Goal: Task Accomplishment & Management: Use online tool/utility

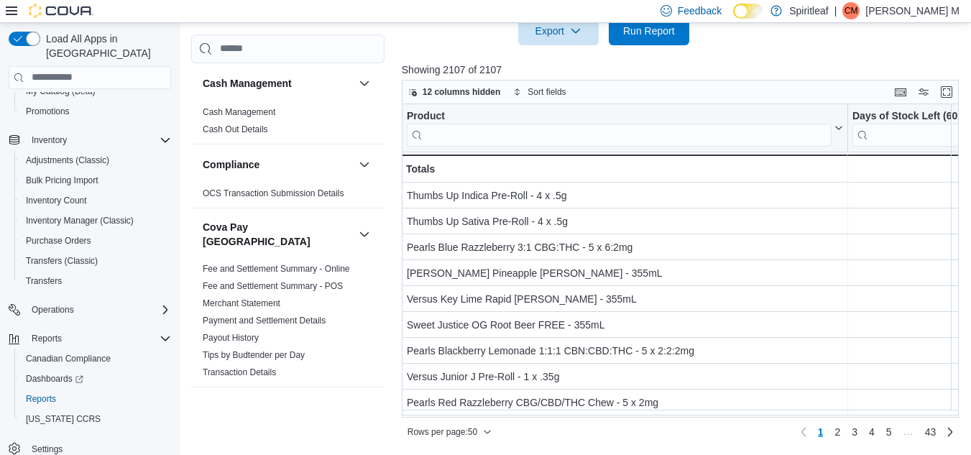
scroll to position [971, 0]
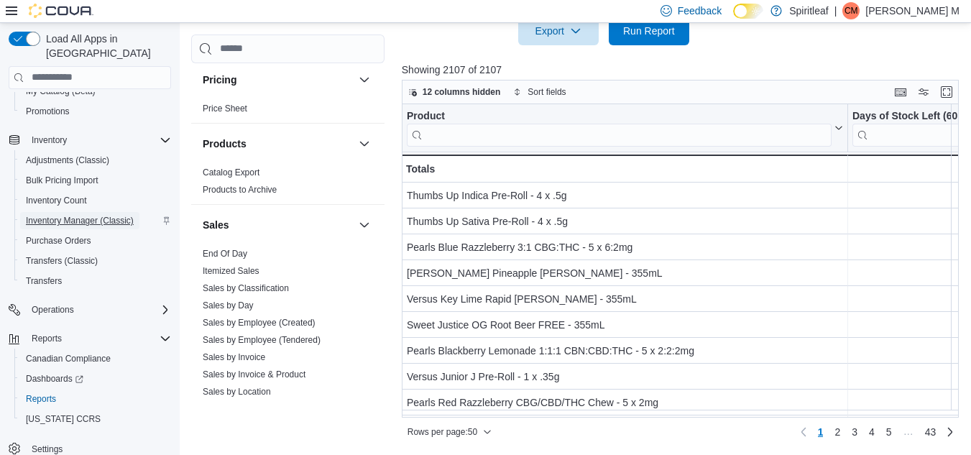
click at [81, 215] on span "Inventory Manager (Classic)" at bounding box center [80, 221] width 108 height 12
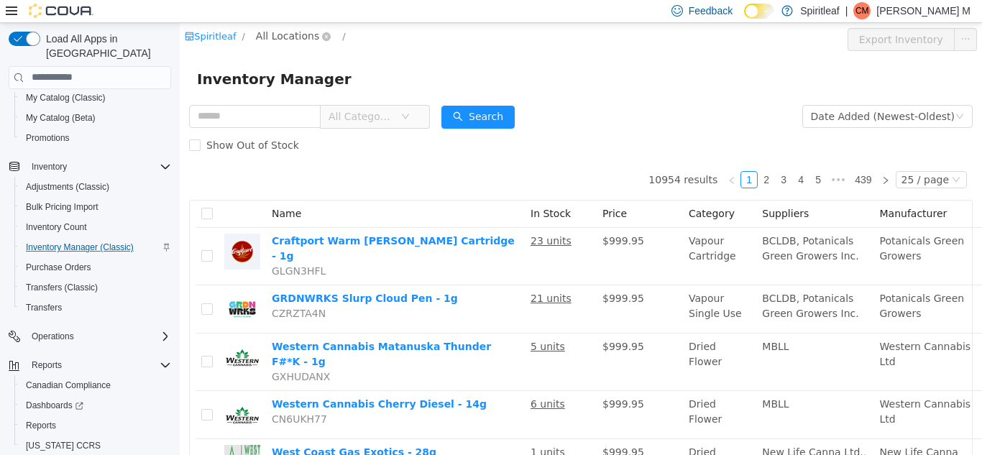
click at [278, 29] on span "All Locations" at bounding box center [287, 35] width 63 height 16
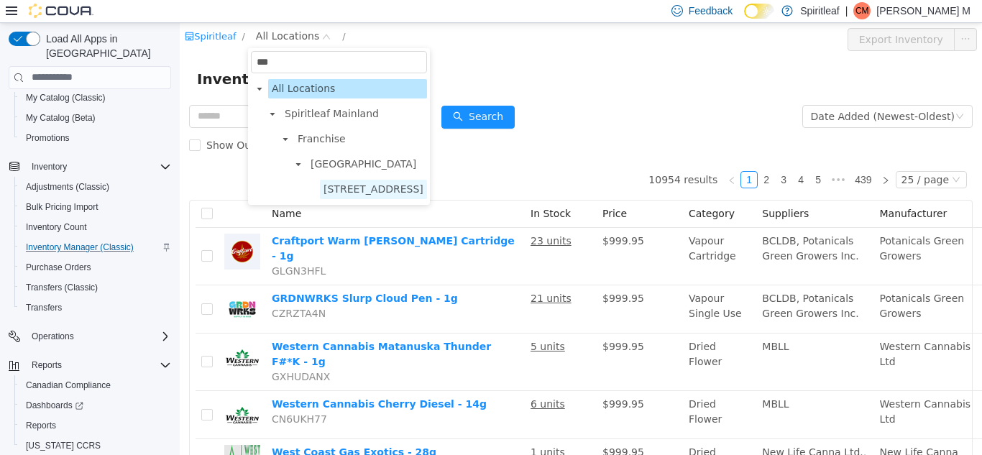
type input "***"
click at [418, 185] on span "[STREET_ADDRESS]" at bounding box center [374, 189] width 100 height 12
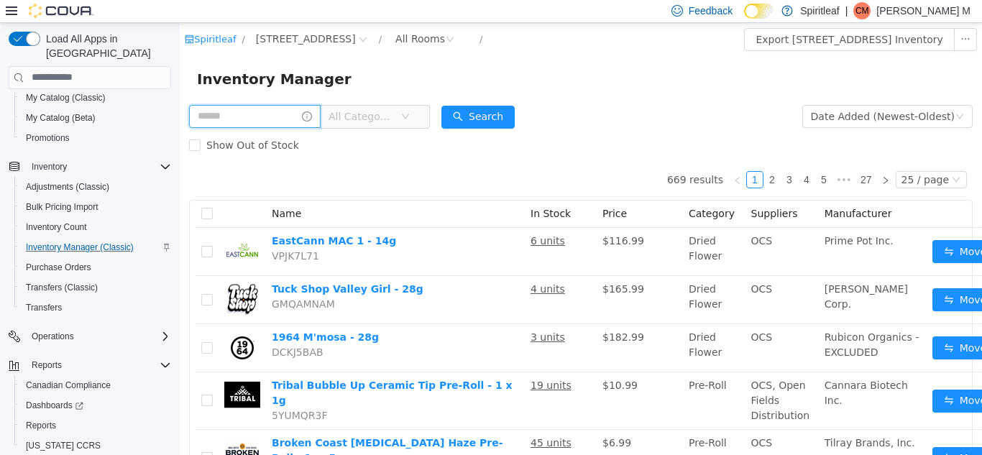
click at [255, 116] on input "text" at bounding box center [255, 115] width 132 height 23
type input "*****"
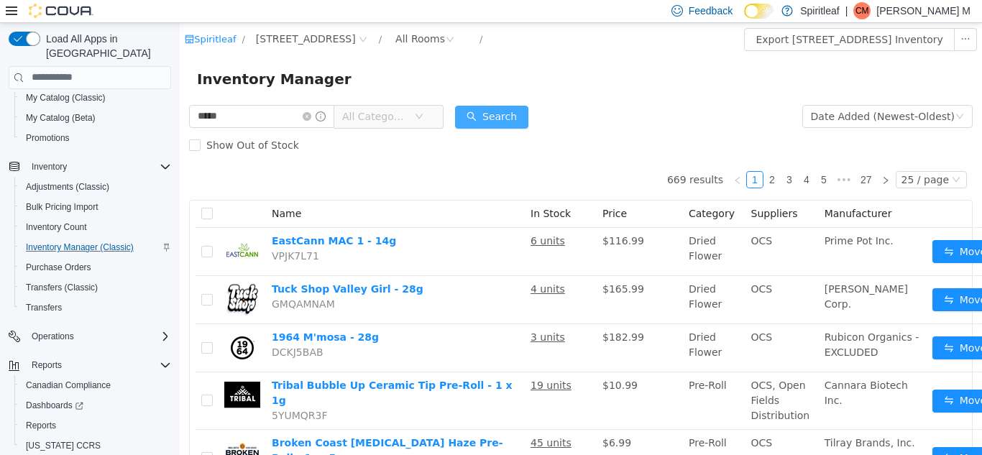
click at [495, 123] on button "Search" at bounding box center [491, 116] width 73 height 23
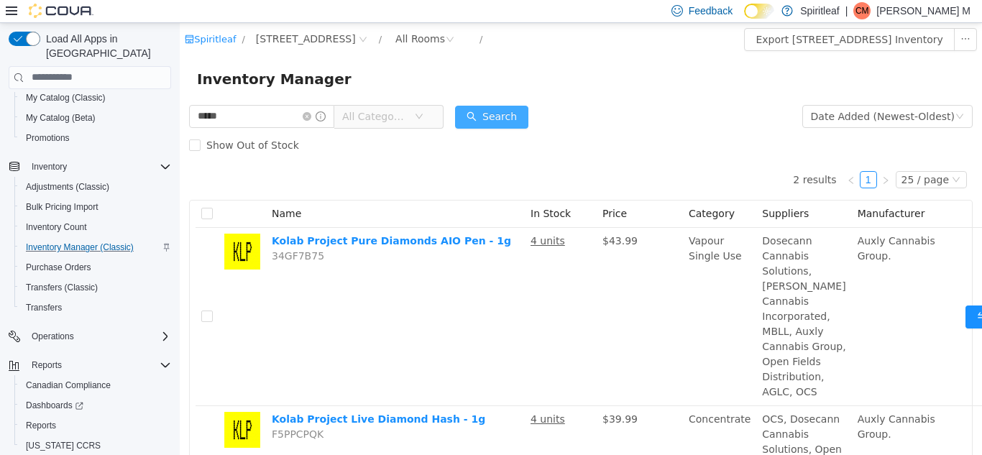
scroll to position [181, 0]
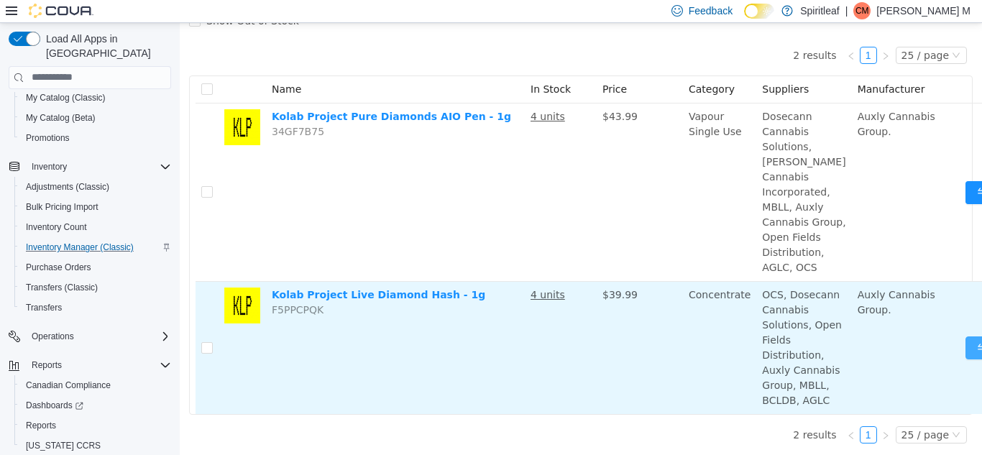
click at [965, 336] on button "Move" at bounding box center [998, 347] width 66 height 23
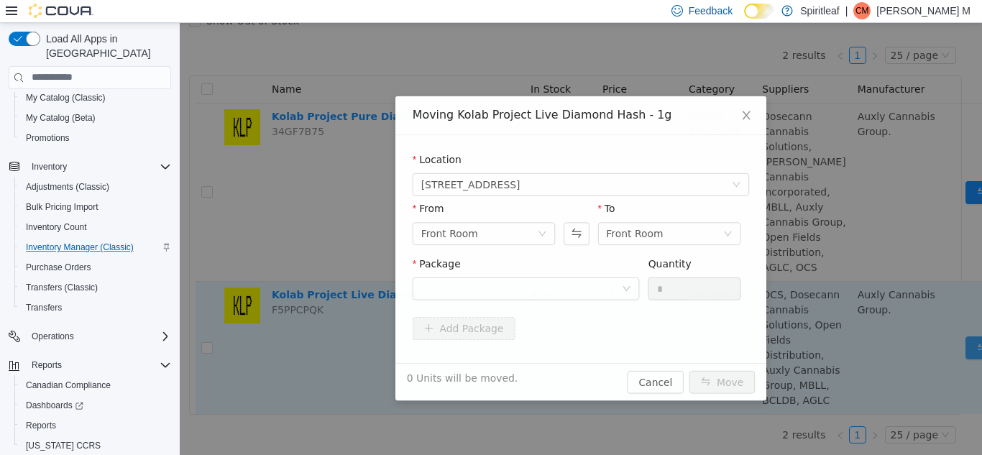
scroll to position [170, 0]
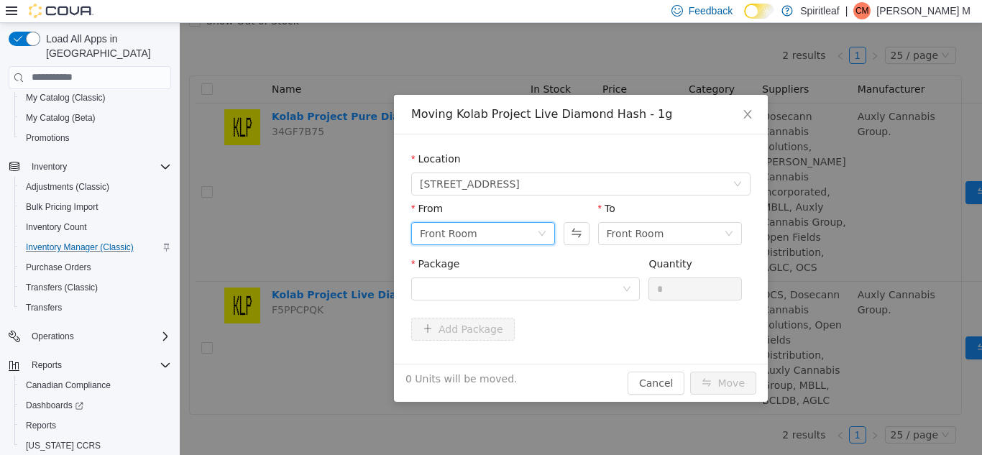
click at [489, 231] on div "Front Room" at bounding box center [478, 233] width 117 height 22
click at [459, 342] on li "Back Room" at bounding box center [483, 353] width 144 height 23
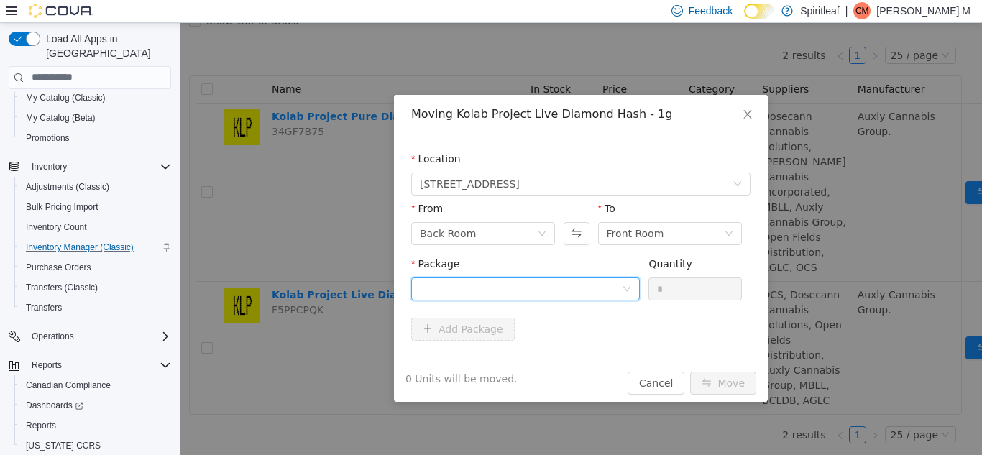
click at [506, 285] on div at bounding box center [521, 288] width 202 height 22
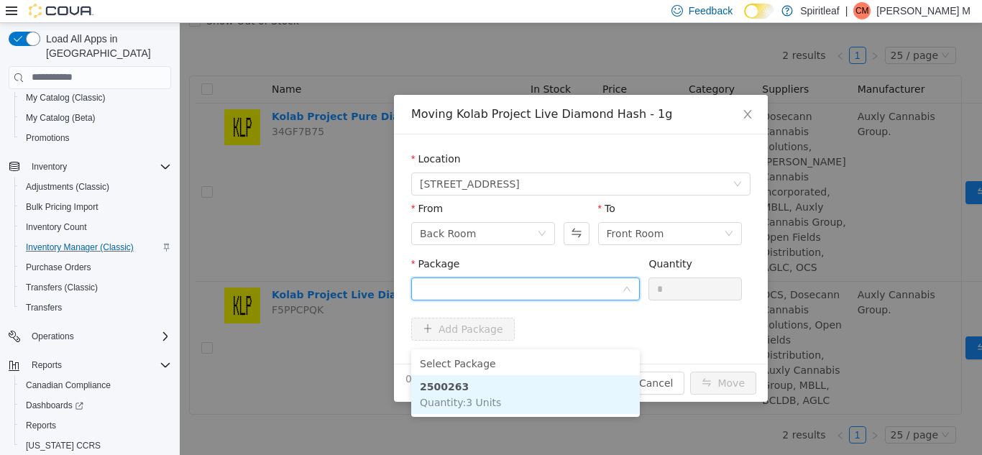
click at [500, 375] on li "2500263 Quantity : 3 Units" at bounding box center [525, 394] width 229 height 39
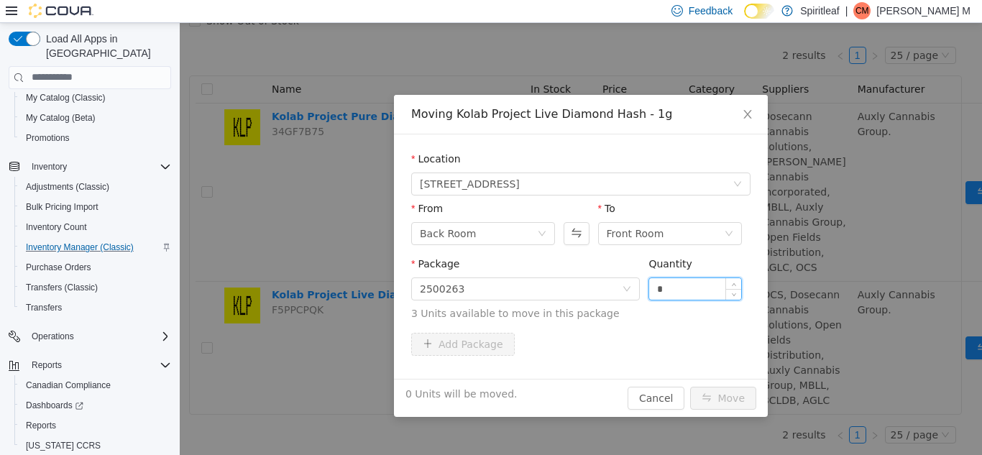
click at [701, 288] on input "*" at bounding box center [695, 288] width 92 height 22
type input "*"
click at [724, 395] on button "Move" at bounding box center [723, 397] width 66 height 23
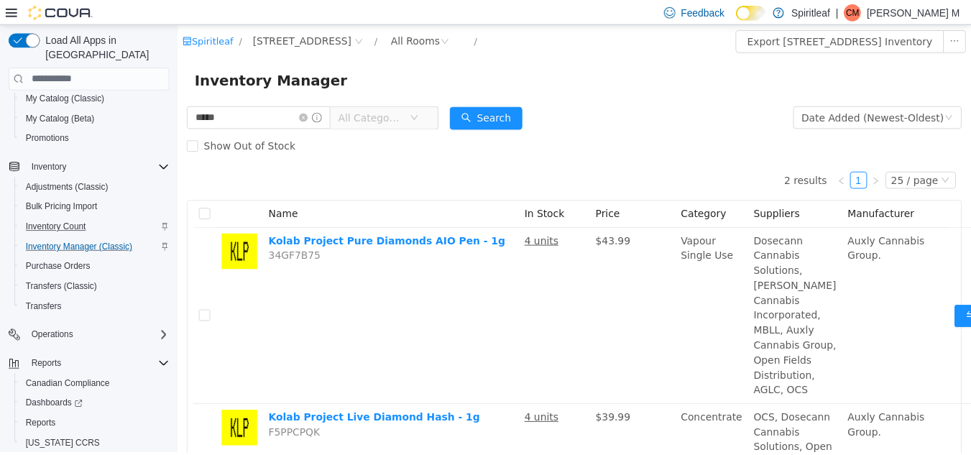
scroll to position [0, 0]
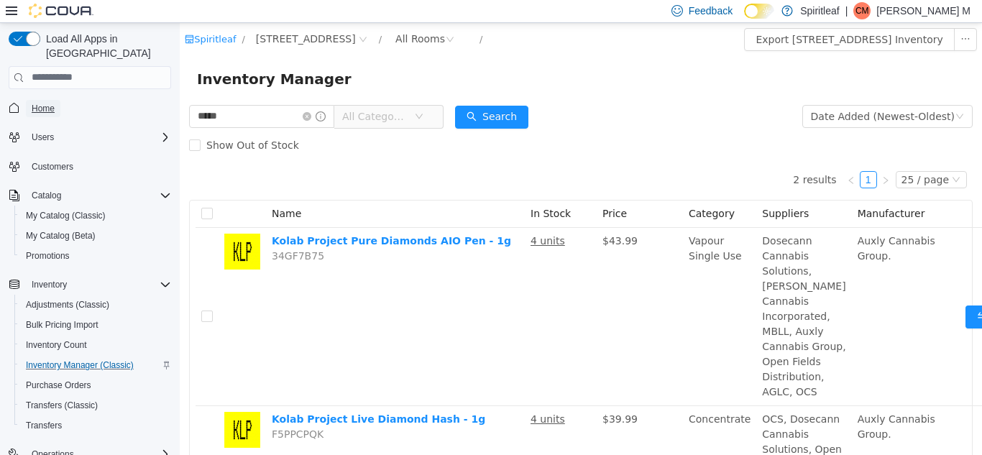
click at [45, 103] on span "Home" at bounding box center [43, 109] width 23 height 12
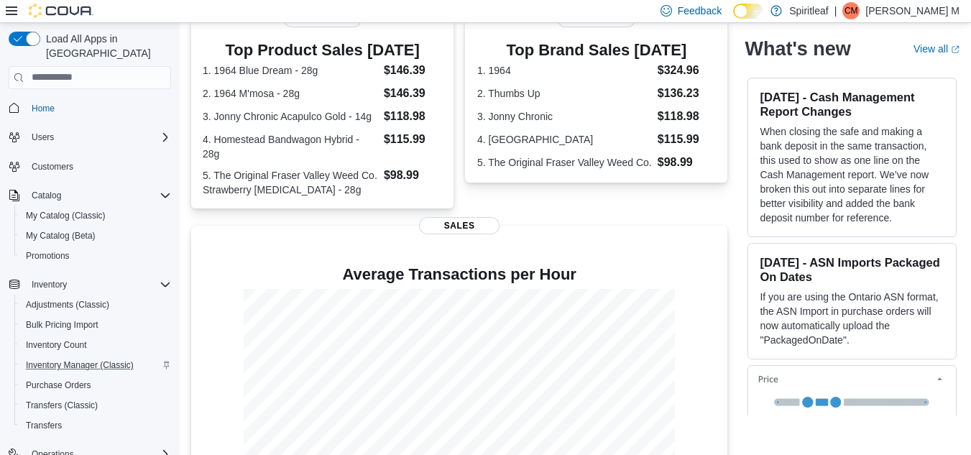
scroll to position [364, 0]
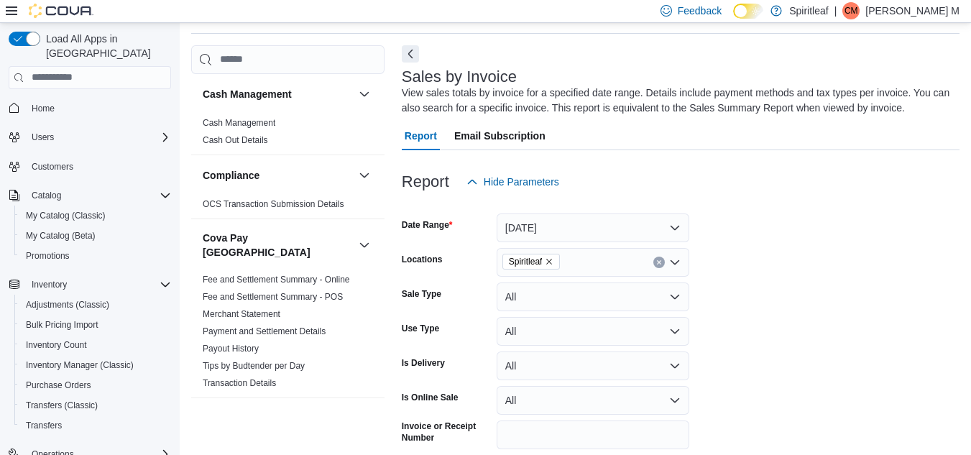
scroll to position [48, 0]
click at [44, 100] on span "Home" at bounding box center [43, 108] width 23 height 17
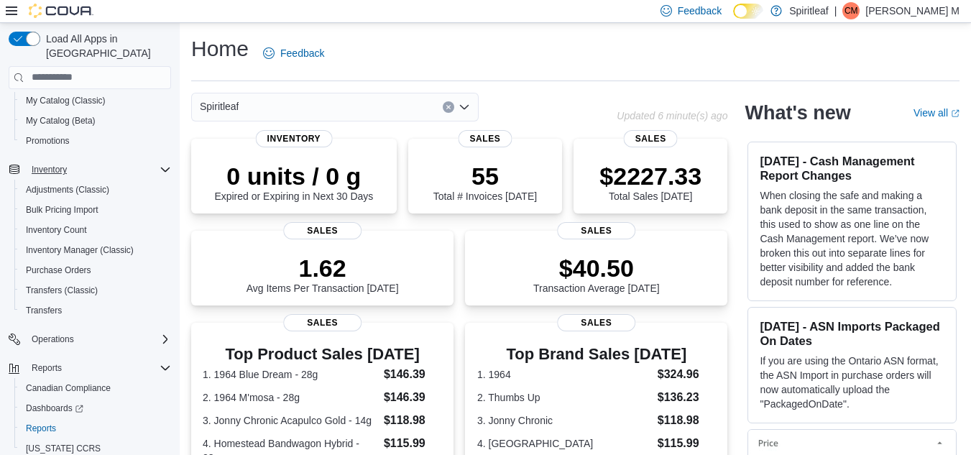
scroll to position [144, 0]
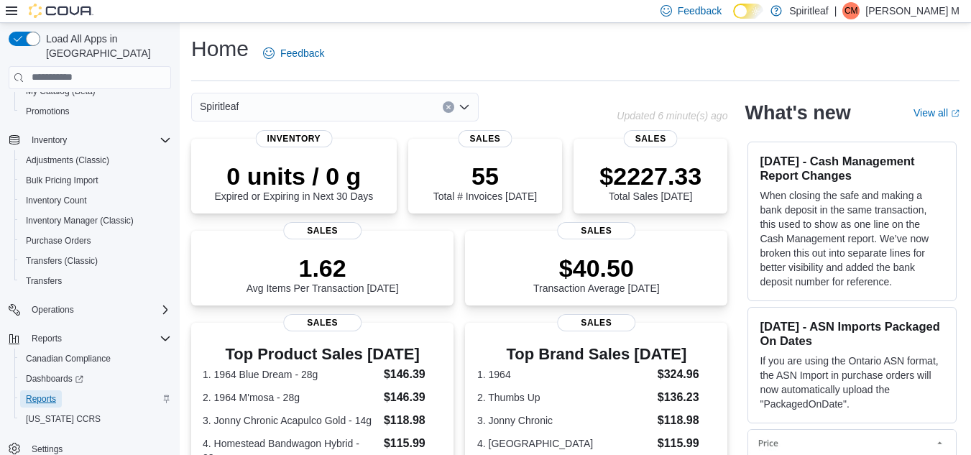
click at [41, 393] on span "Reports" at bounding box center [41, 399] width 30 height 12
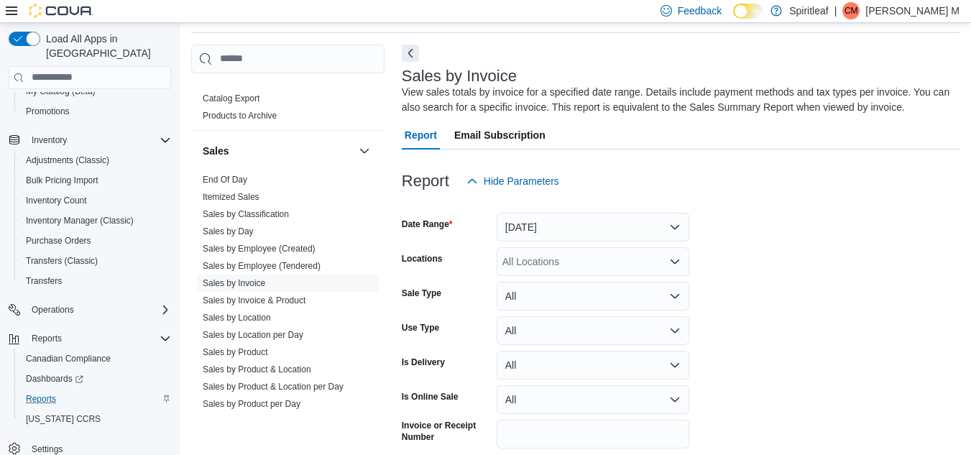
scroll to position [1055, 0]
click at [234, 174] on link "End Of Day" at bounding box center [225, 179] width 45 height 10
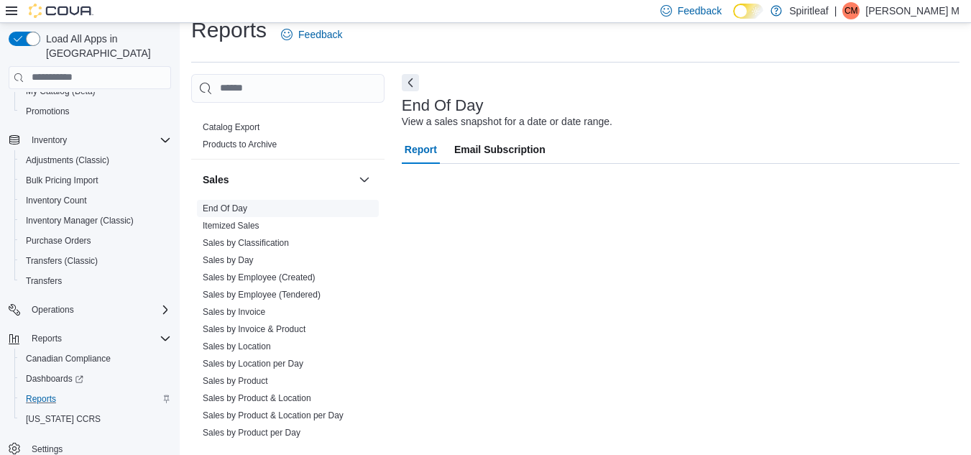
scroll to position [19, 0]
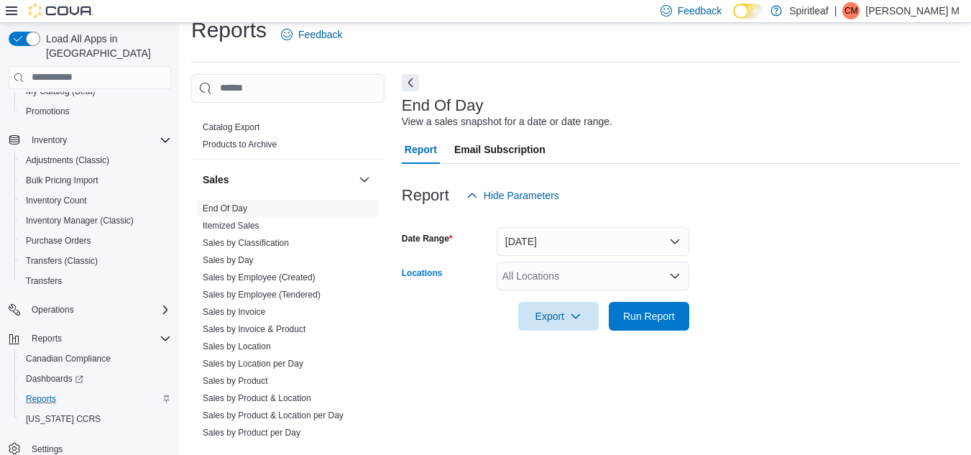
click at [608, 280] on div "All Locations" at bounding box center [593, 276] width 193 height 29
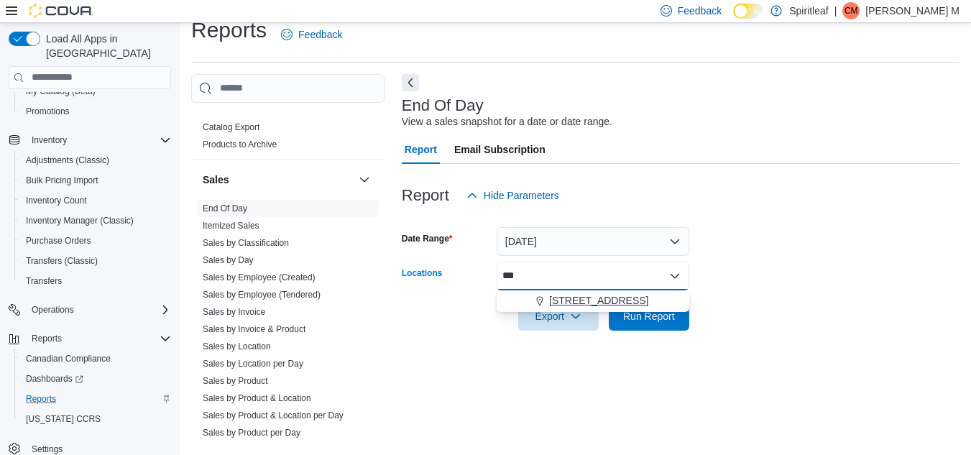
type input "***"
click at [648, 303] on span "[STREET_ADDRESS]" at bounding box center [598, 300] width 99 height 14
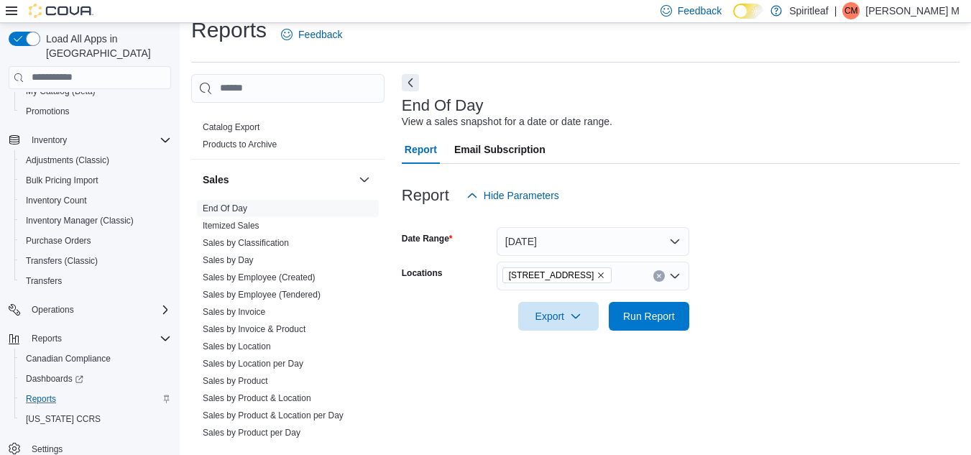
click at [779, 307] on form "Date Range Today Locations 564 - Spiritleaf Queen St E Beaches (Toronto) Export…" at bounding box center [681, 270] width 558 height 121
click at [671, 318] on span "Run Report" at bounding box center [649, 315] width 52 height 14
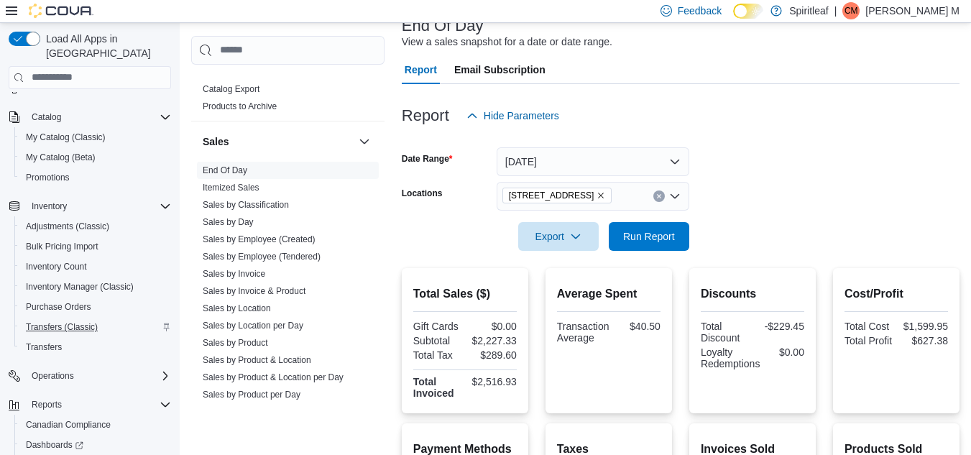
scroll to position [65, 0]
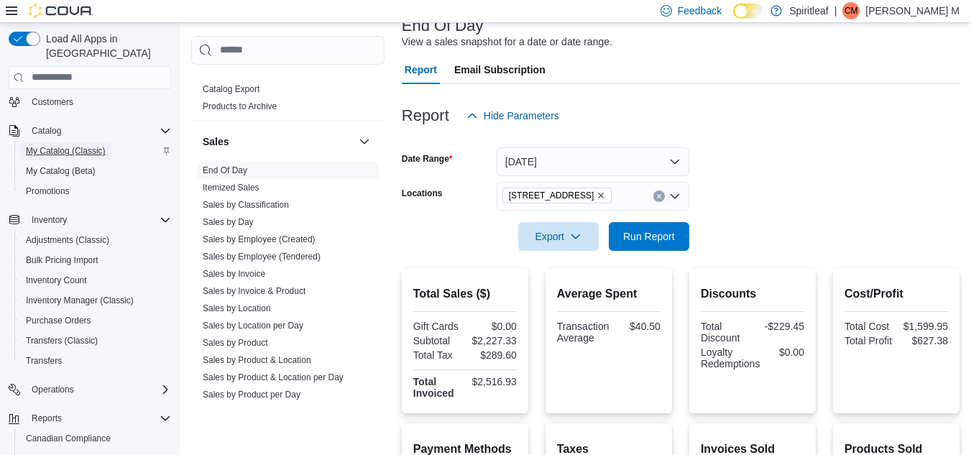
click at [82, 145] on span "My Catalog (Classic)" at bounding box center [66, 151] width 80 height 12
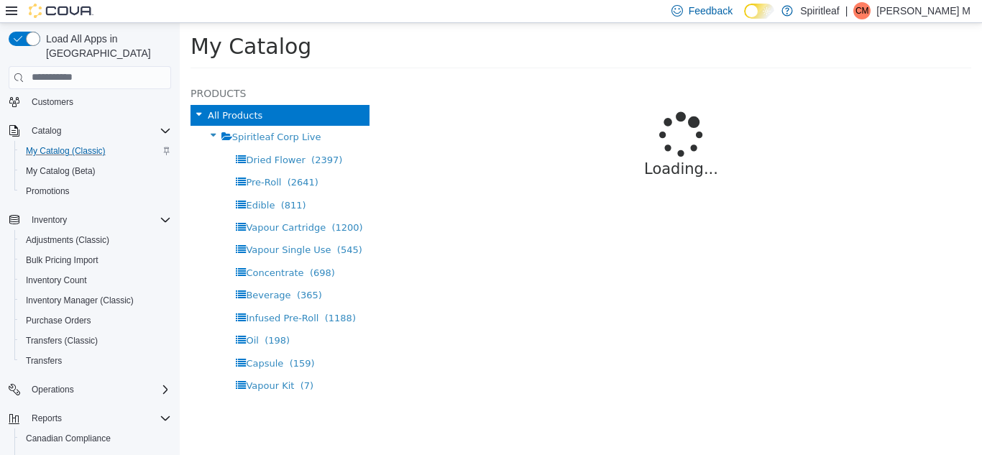
select select "**********"
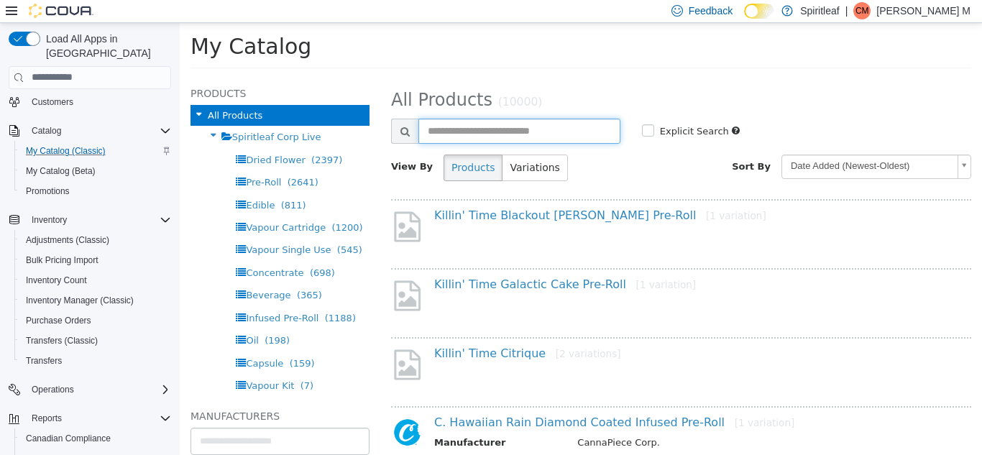
click at [538, 134] on input "text" at bounding box center [519, 130] width 202 height 25
type input "**********"
select select "**********"
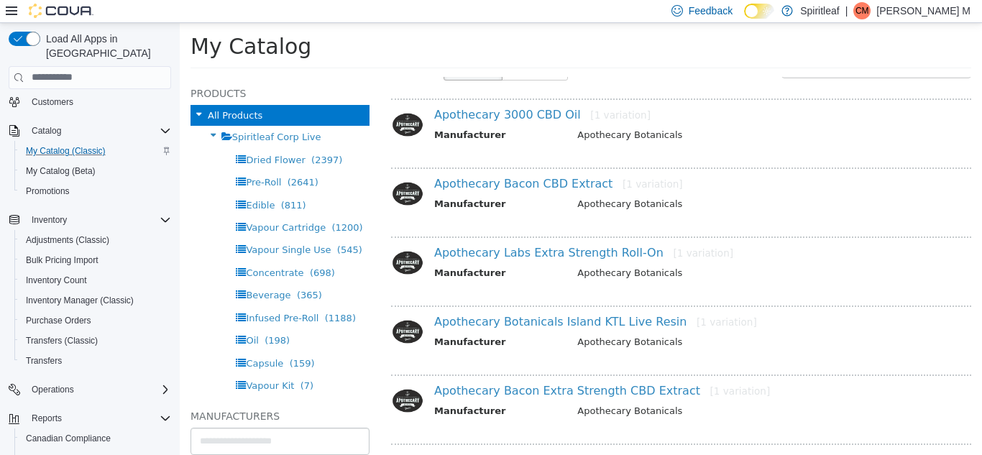
scroll to position [104, 0]
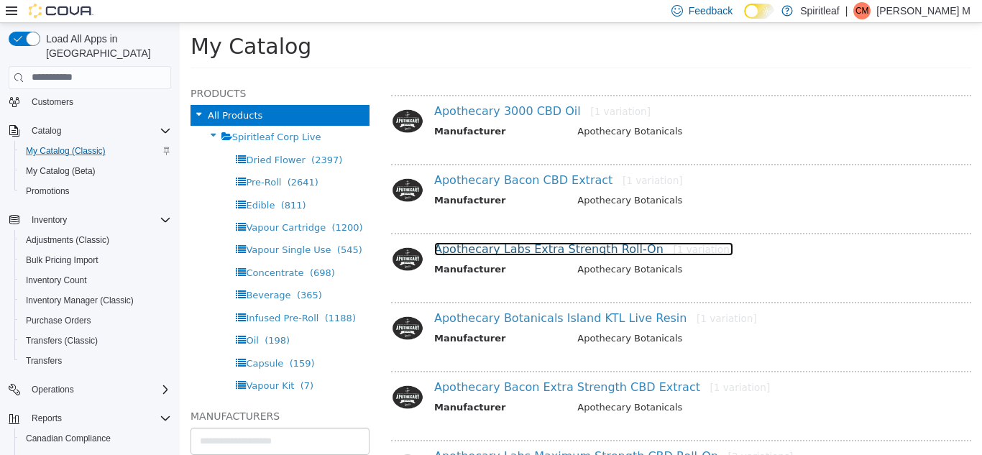
click at [520, 248] on link "Apothecary Labs Extra Strength Roll-On [1 variation]" at bounding box center [583, 249] width 299 height 14
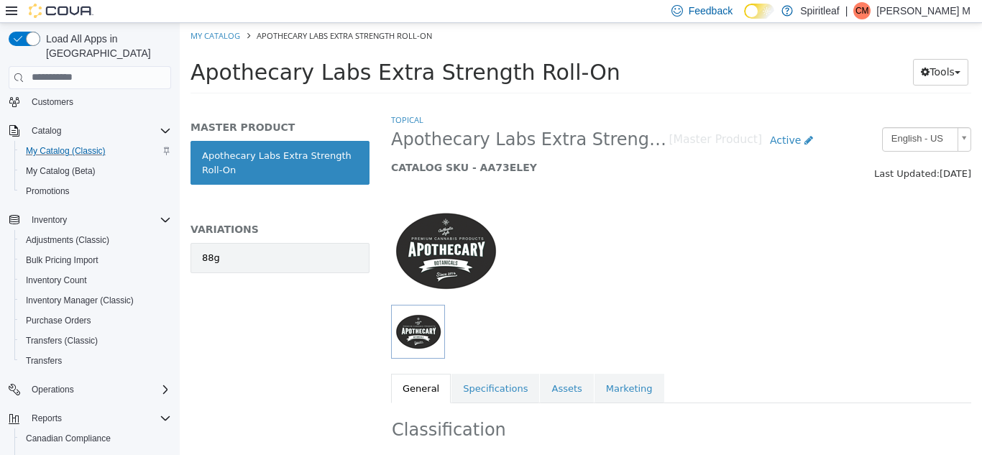
click at [295, 254] on link "88g" at bounding box center [280, 257] width 179 height 30
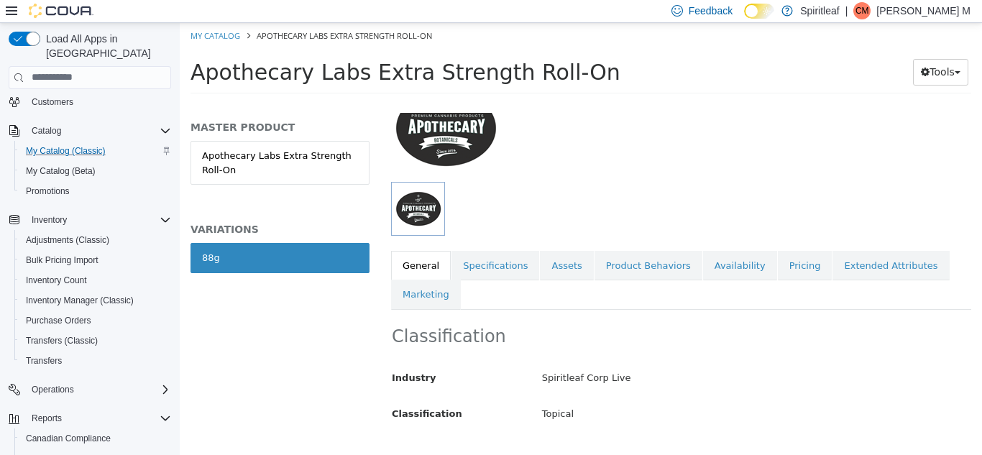
scroll to position [124, 0]
click at [703, 270] on link "Availability" at bounding box center [740, 264] width 74 height 30
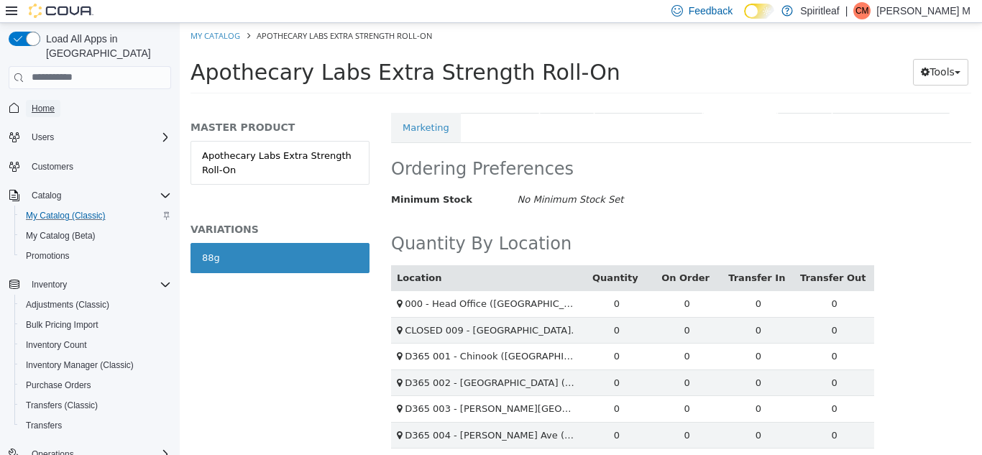
click at [48, 103] on span "Home" at bounding box center [43, 109] width 23 height 12
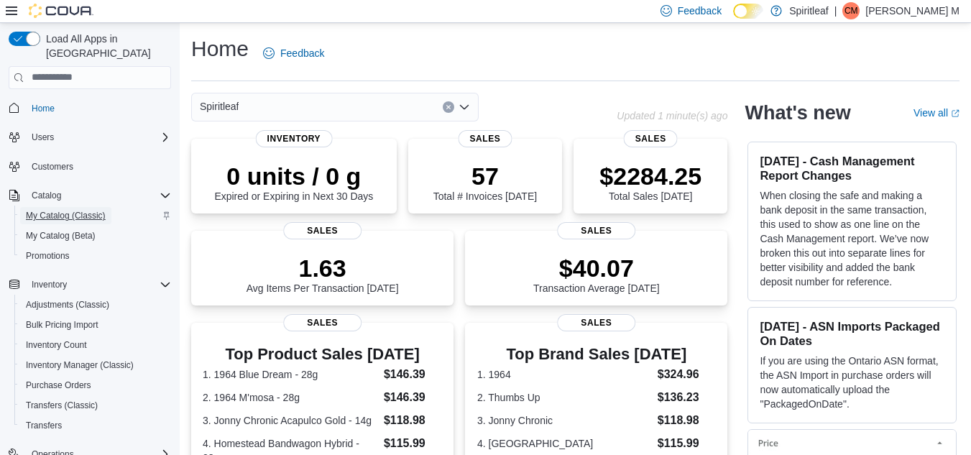
click at [91, 210] on span "My Catalog (Classic)" at bounding box center [66, 216] width 80 height 12
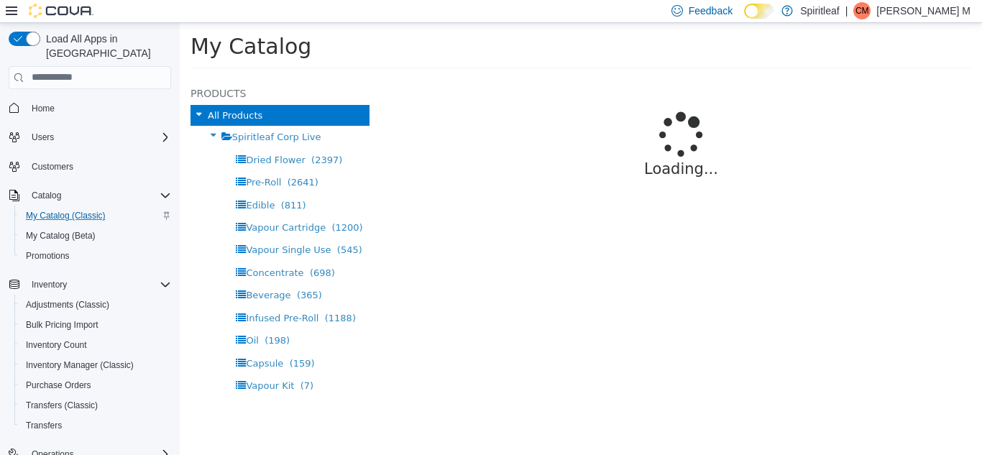
select select "**********"
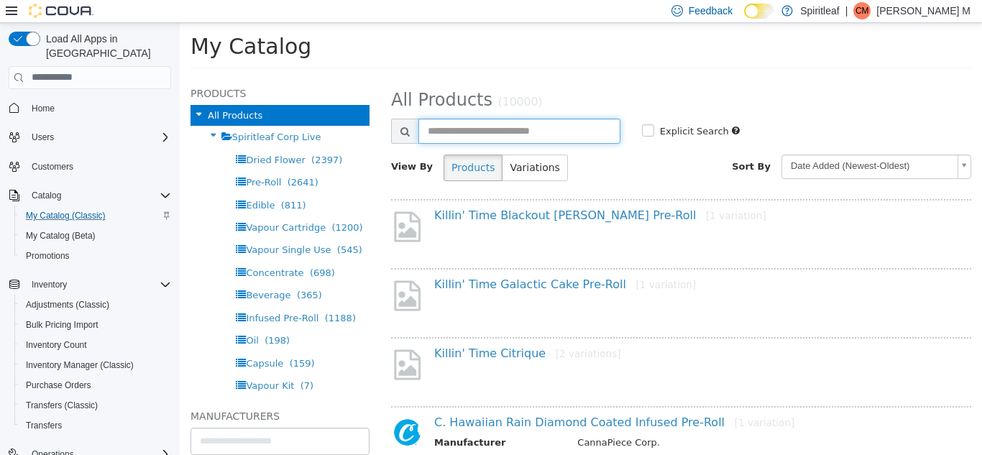
click at [540, 133] on input "text" at bounding box center [519, 130] width 202 height 25
type input "**********"
select select "**********"
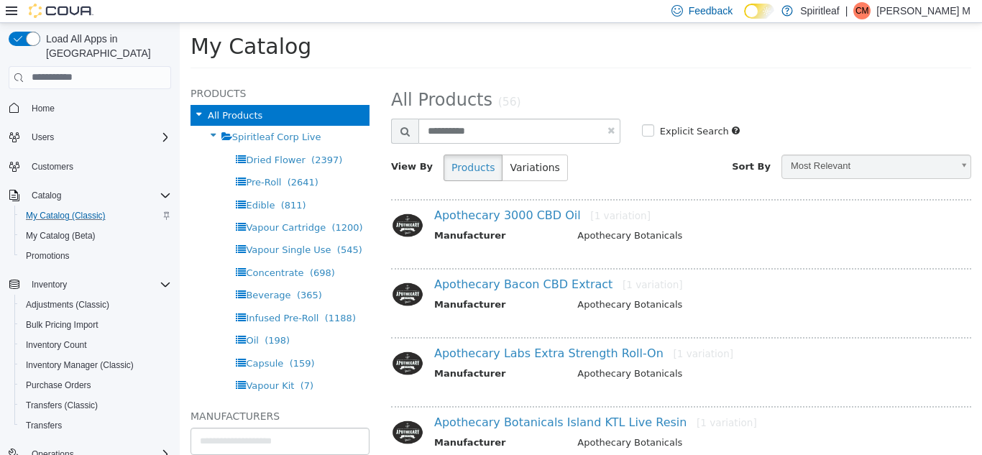
scroll to position [69, 0]
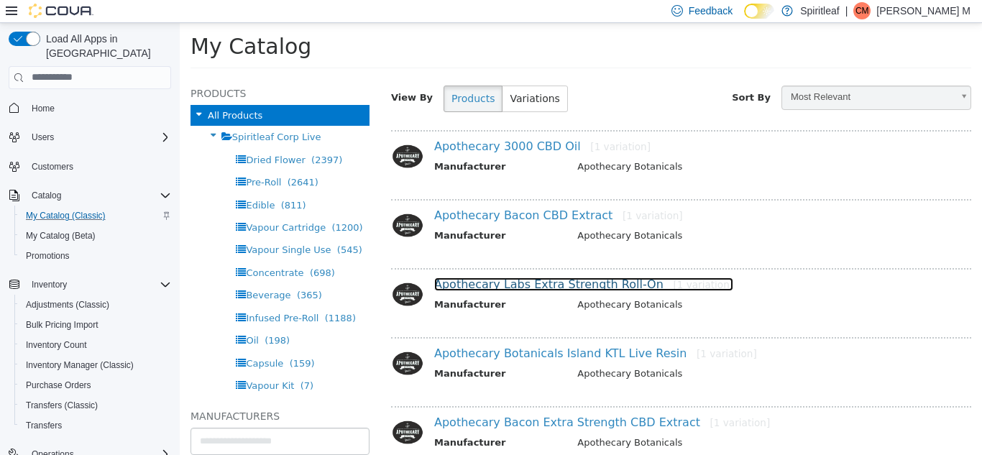
click at [550, 282] on link "Apothecary Labs Extra Strength Roll-On [1 variation]" at bounding box center [583, 284] width 299 height 14
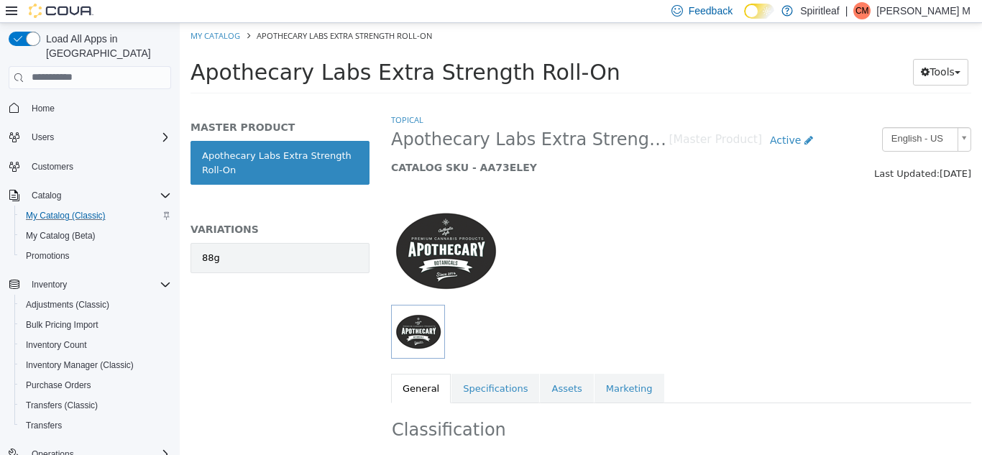
click at [288, 265] on link "88g" at bounding box center [280, 257] width 179 height 30
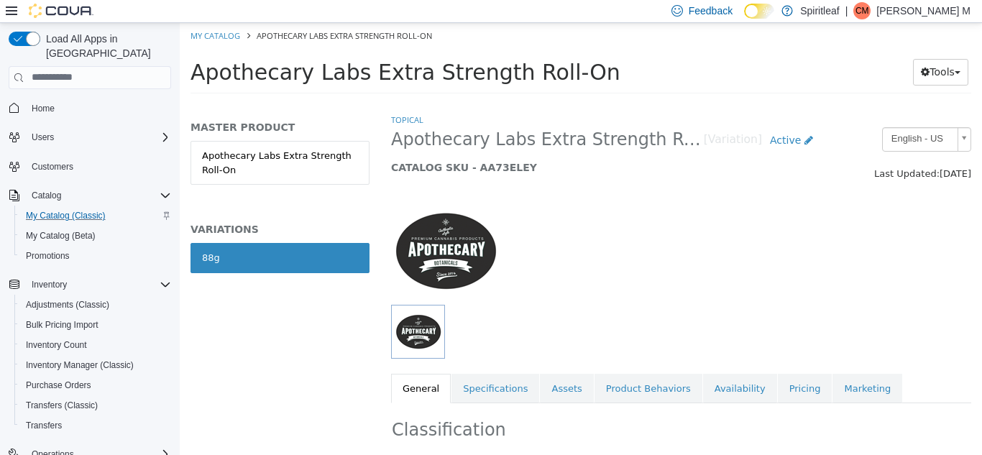
scroll to position [91, 0]
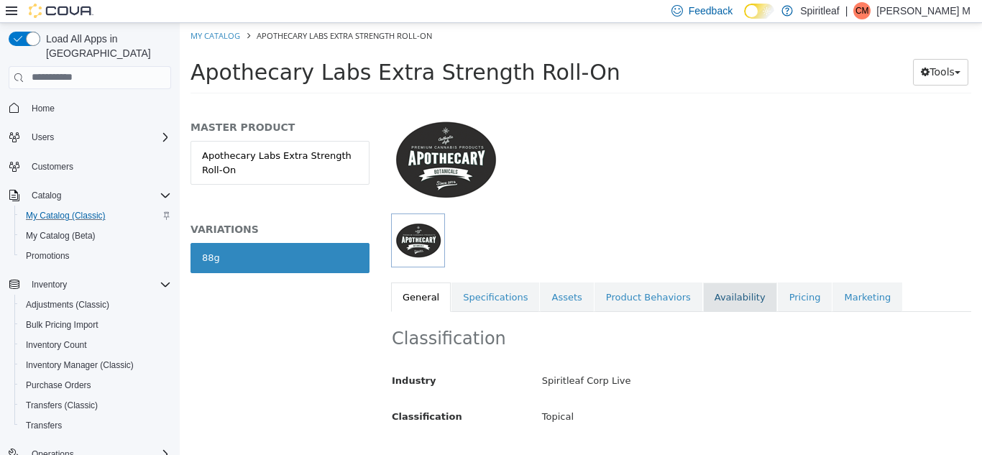
click at [712, 299] on link "Availability" at bounding box center [740, 297] width 74 height 30
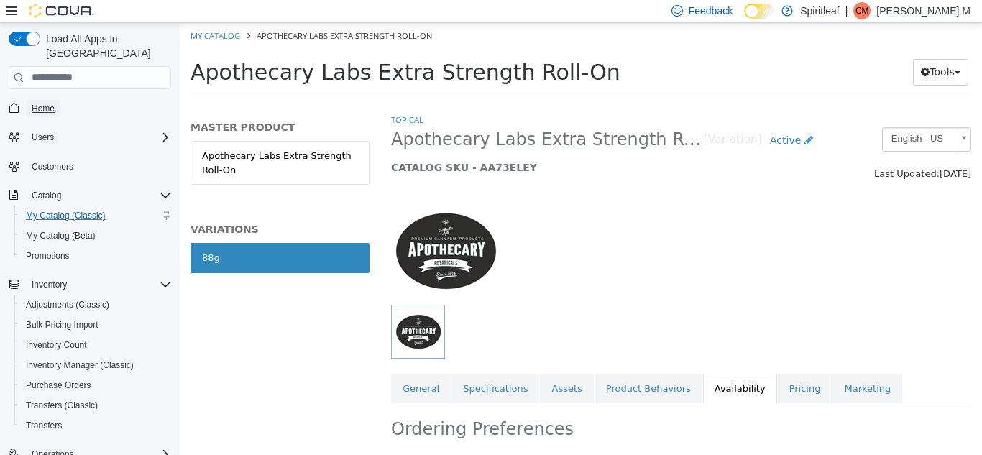
click at [52, 103] on span "Home" at bounding box center [43, 109] width 23 height 12
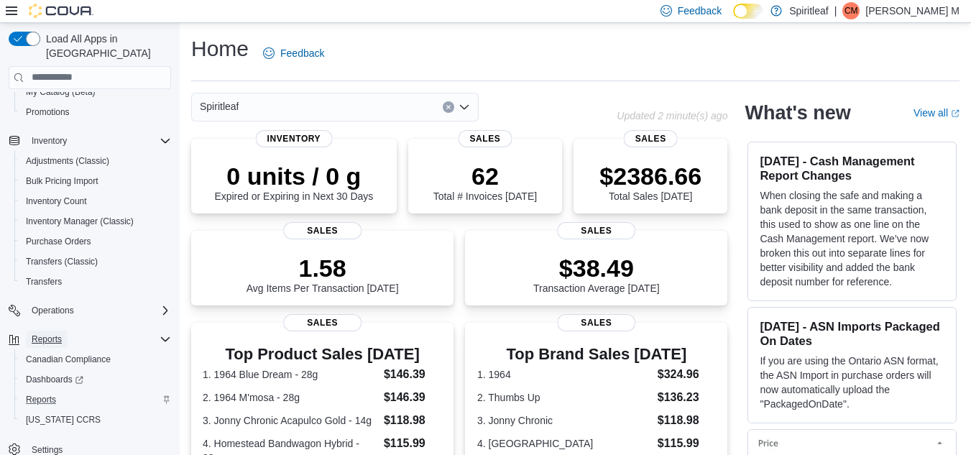
click at [45, 334] on span "Reports" at bounding box center [47, 340] width 30 height 12
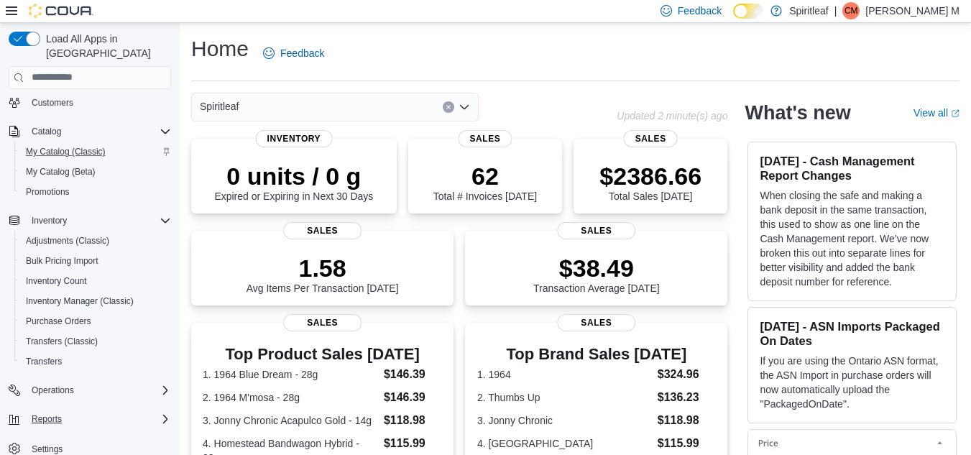
scroll to position [64, 0]
click at [51, 413] on span "Reports" at bounding box center [47, 419] width 30 height 12
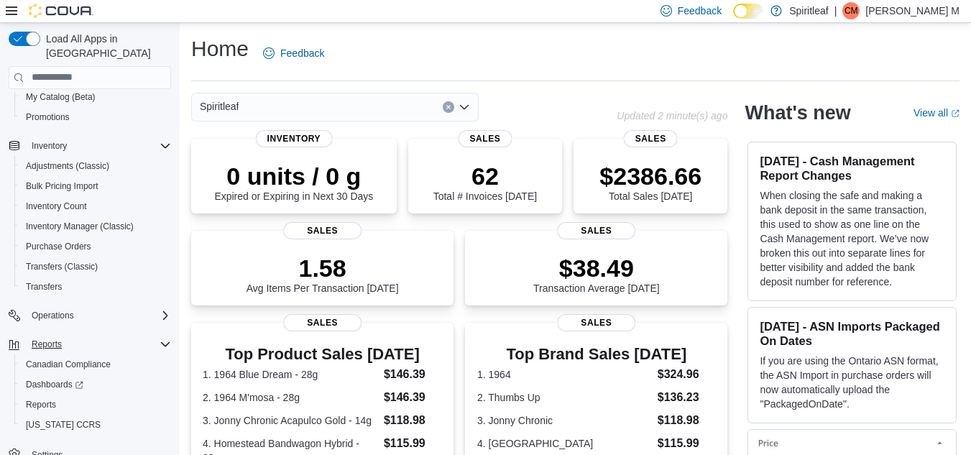
scroll to position [144, 0]
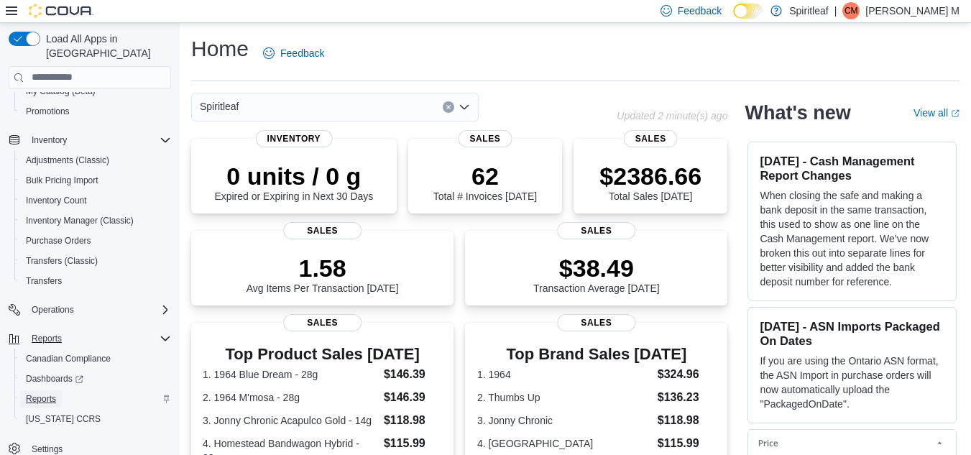
click at [42, 393] on span "Reports" at bounding box center [41, 399] width 30 height 12
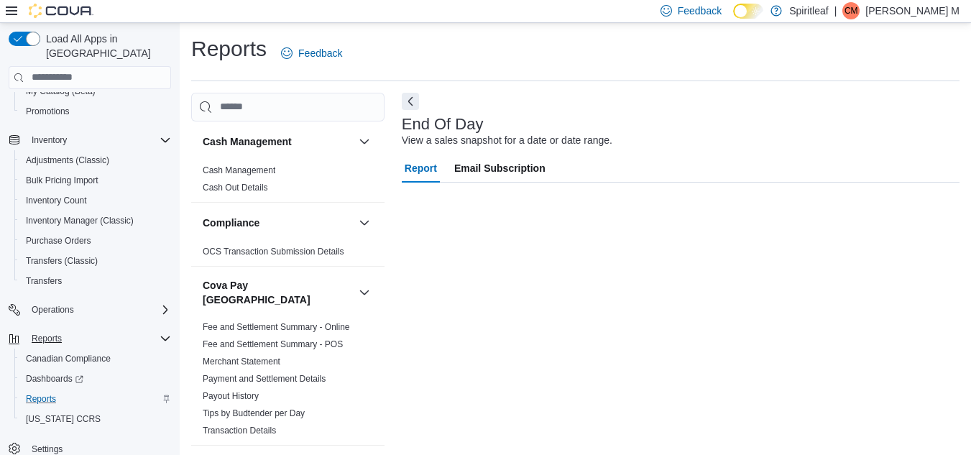
scroll to position [19, 0]
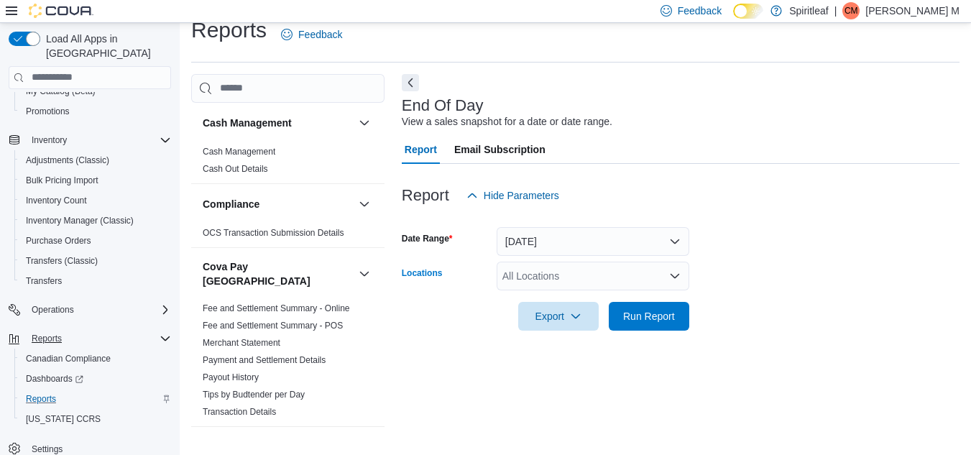
click at [553, 272] on div "All Locations" at bounding box center [593, 276] width 193 height 29
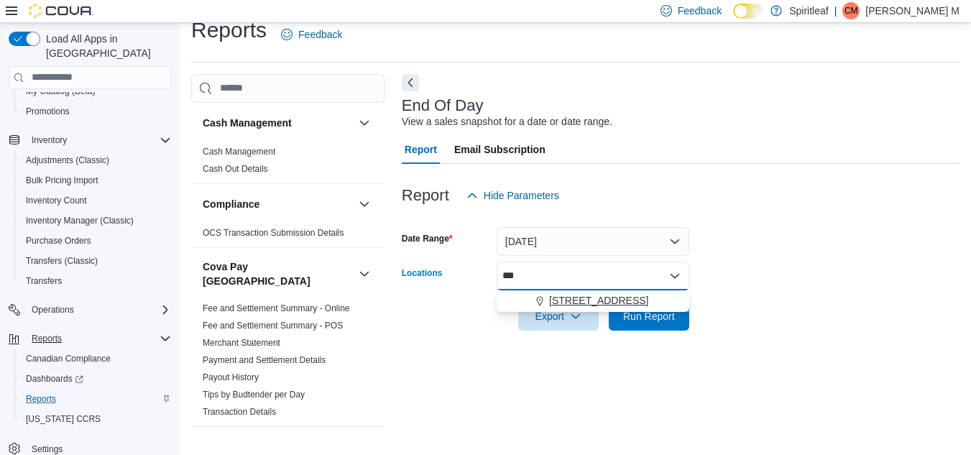
type input "***"
click at [566, 298] on span "[STREET_ADDRESS]" at bounding box center [598, 300] width 99 height 14
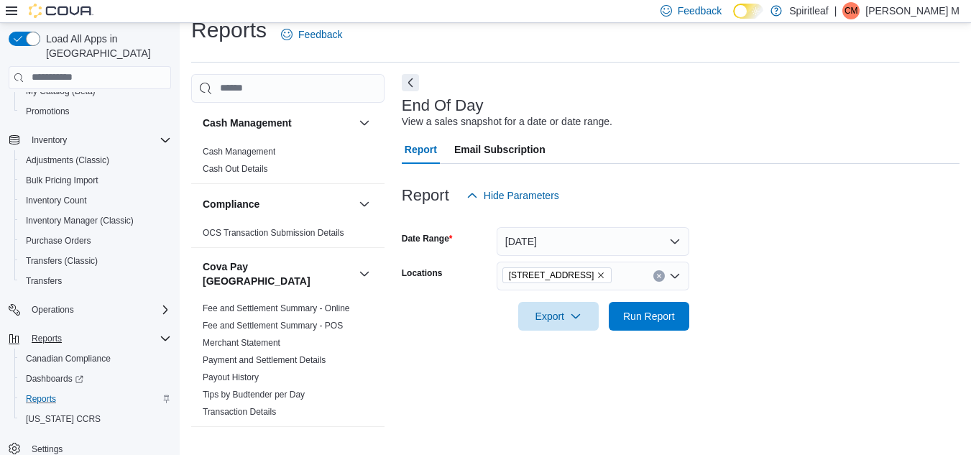
click at [858, 379] on div "End Of Day View a sales snapshot for a date or date range. Report Email Subscri…" at bounding box center [681, 259] width 558 height 370
click at [670, 321] on span "Run Report" at bounding box center [649, 315] width 52 height 14
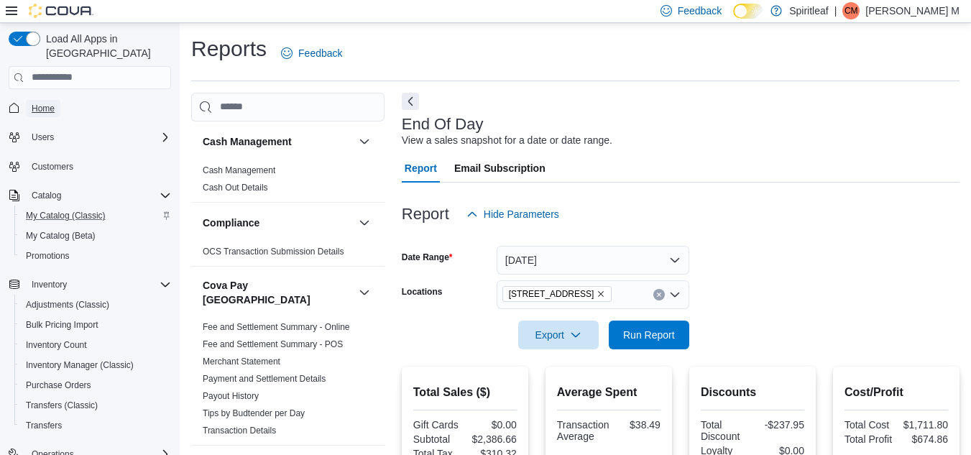
click at [52, 103] on span "Home" at bounding box center [43, 109] width 23 height 12
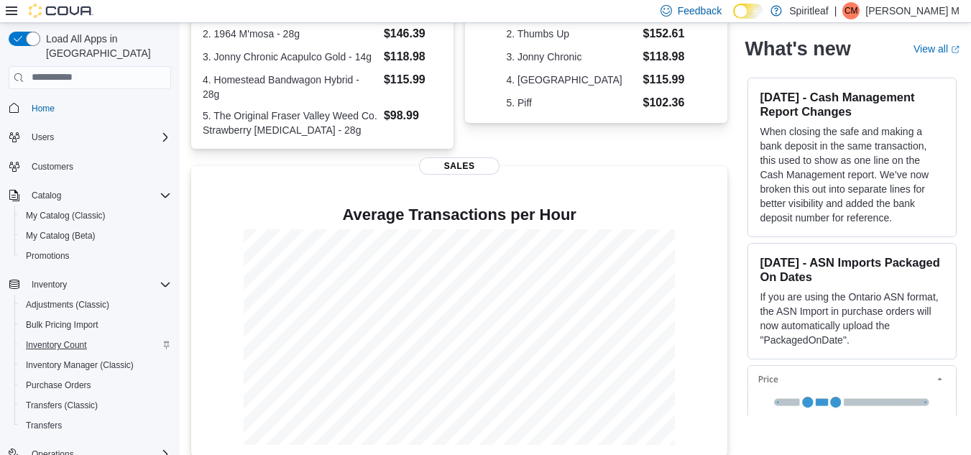
scroll to position [144, 0]
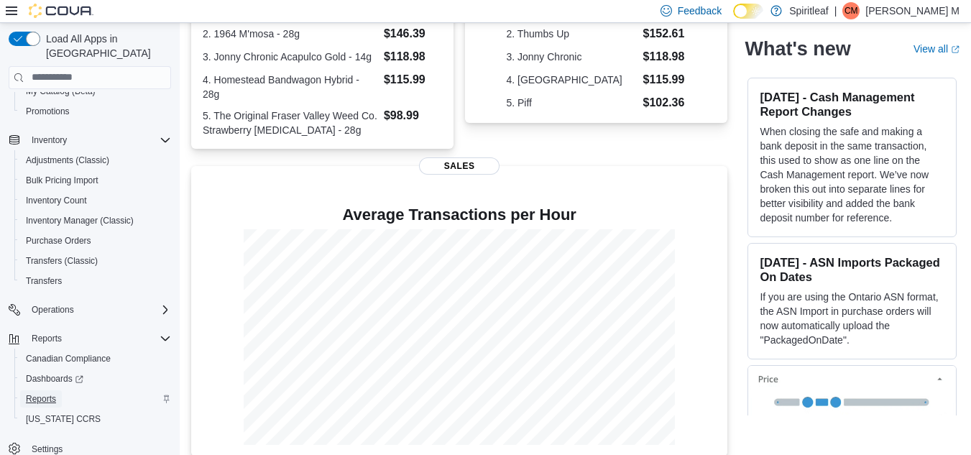
click at [56, 390] on link "Reports" at bounding box center [41, 398] width 42 height 17
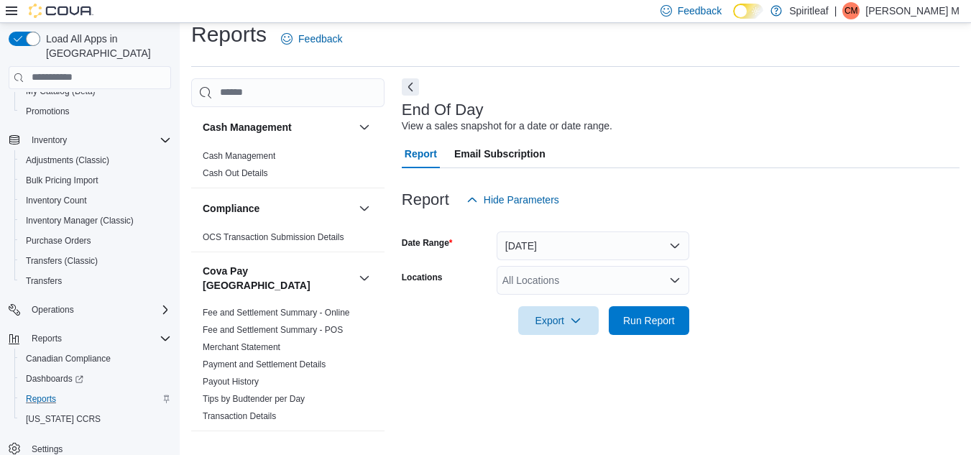
scroll to position [19, 0]
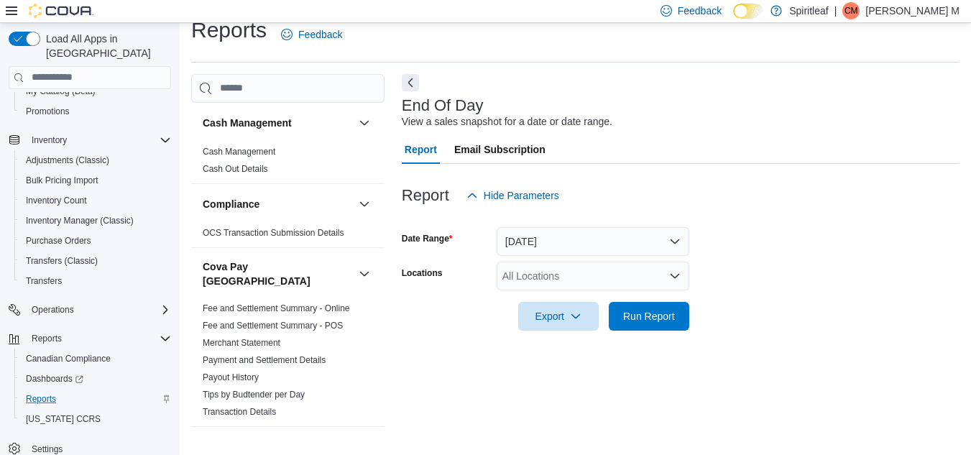
click at [571, 281] on div "All Locations" at bounding box center [593, 276] width 193 height 29
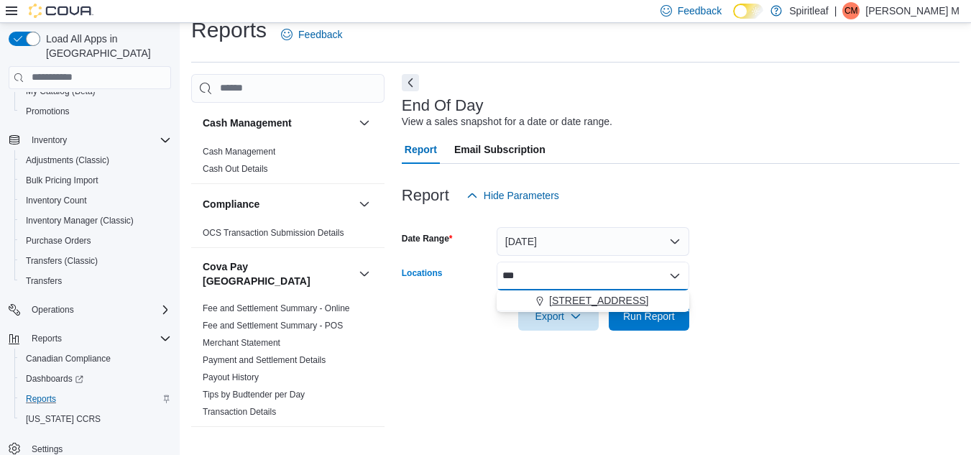
type input "***"
click at [588, 293] on button "[STREET_ADDRESS]" at bounding box center [593, 300] width 193 height 21
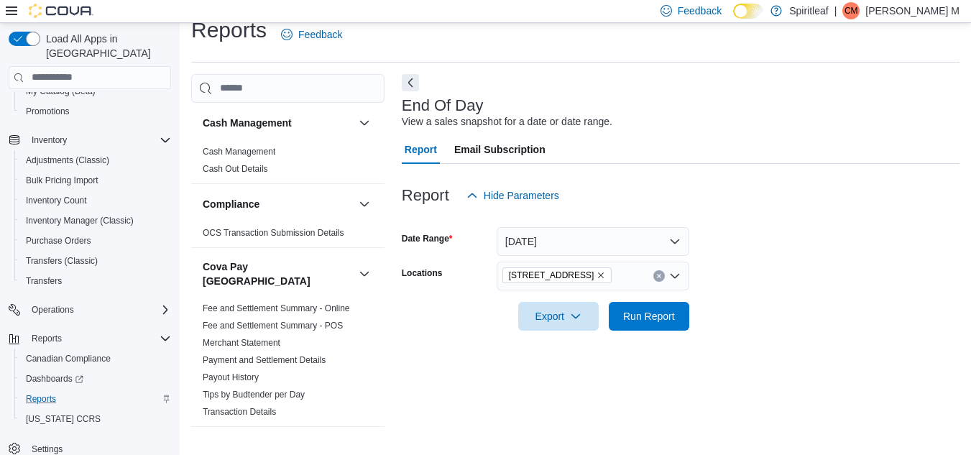
click at [796, 250] on form "Date Range Today Locations 564 - Spiritleaf Queen St E Beaches (Toronto) Export…" at bounding box center [681, 270] width 558 height 121
click at [659, 315] on span "Run Report" at bounding box center [649, 315] width 52 height 14
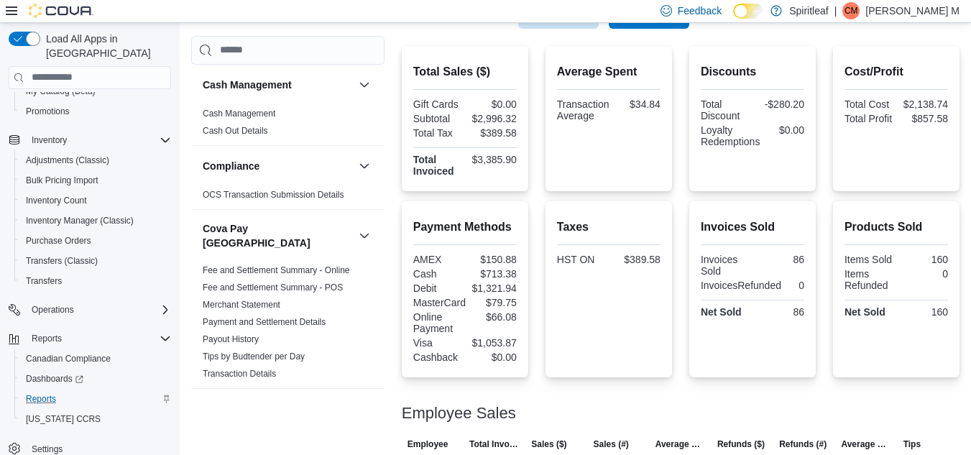
scroll to position [318, 0]
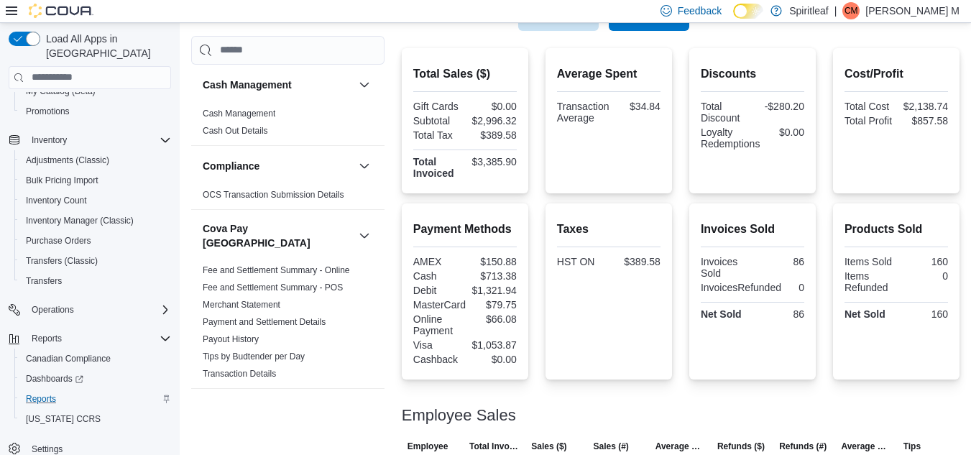
click at [613, 306] on div "Taxes HST ON $389.58" at bounding box center [609, 291] width 104 height 153
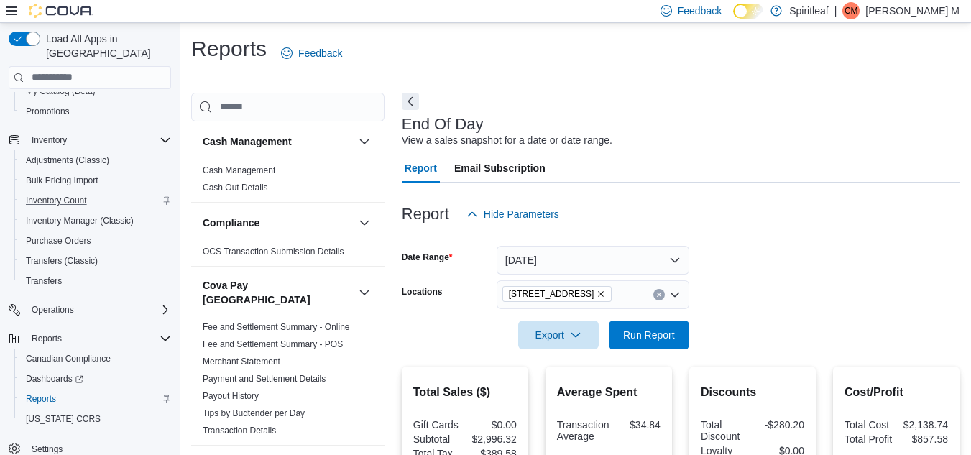
scroll to position [0, 0]
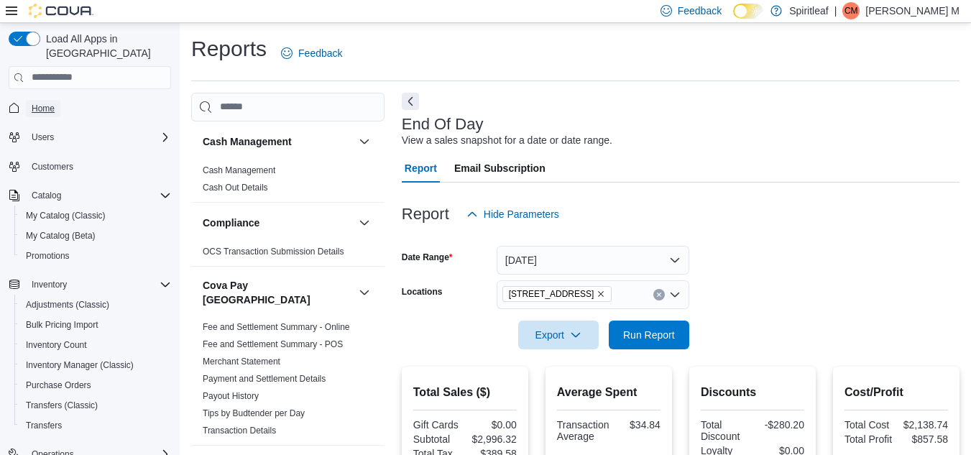
click at [44, 103] on span "Home" at bounding box center [43, 109] width 23 height 12
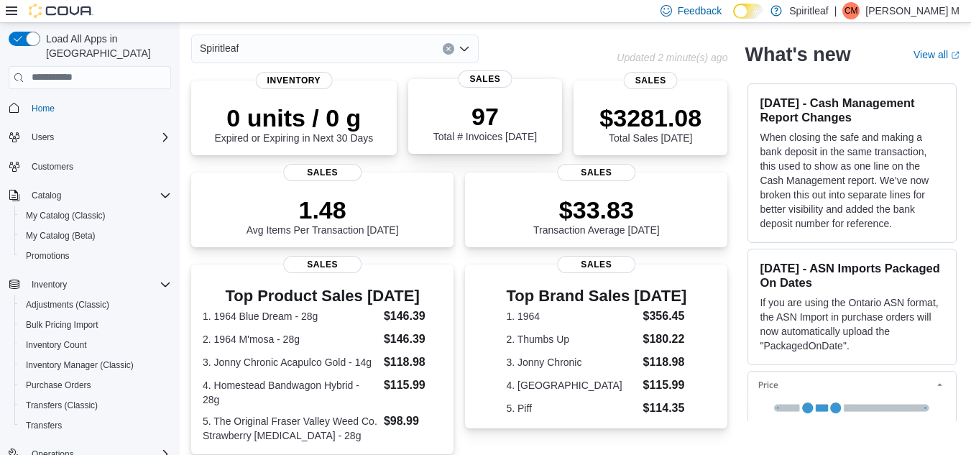
scroll to position [58, 0]
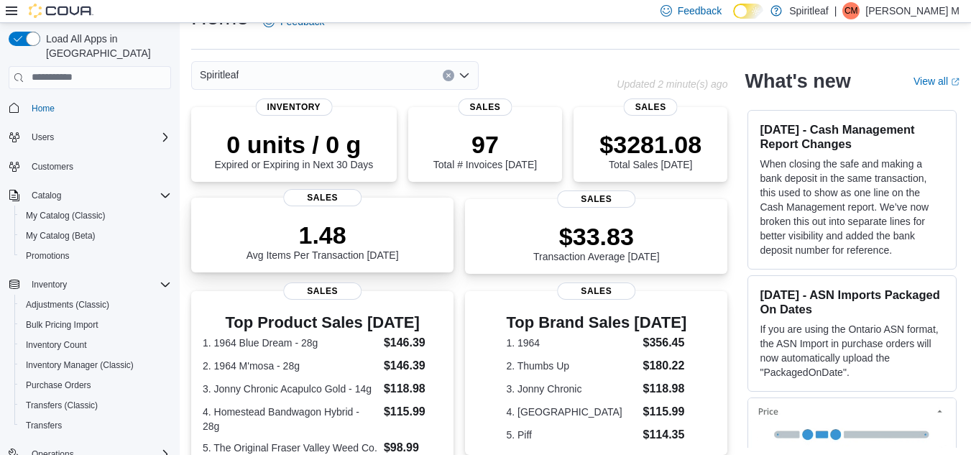
scroll to position [31, 0]
click at [331, 260] on div "1.48 Avg Items Per Transaction Today" at bounding box center [323, 241] width 152 height 40
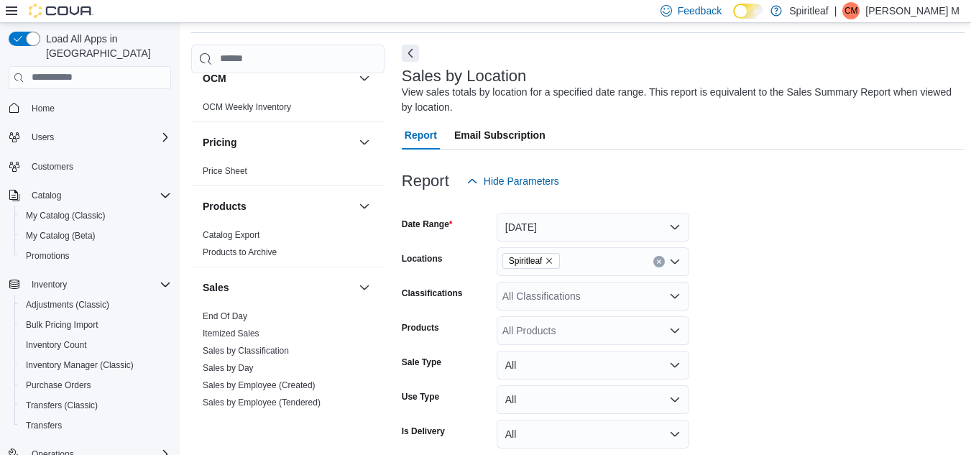
scroll to position [922, 0]
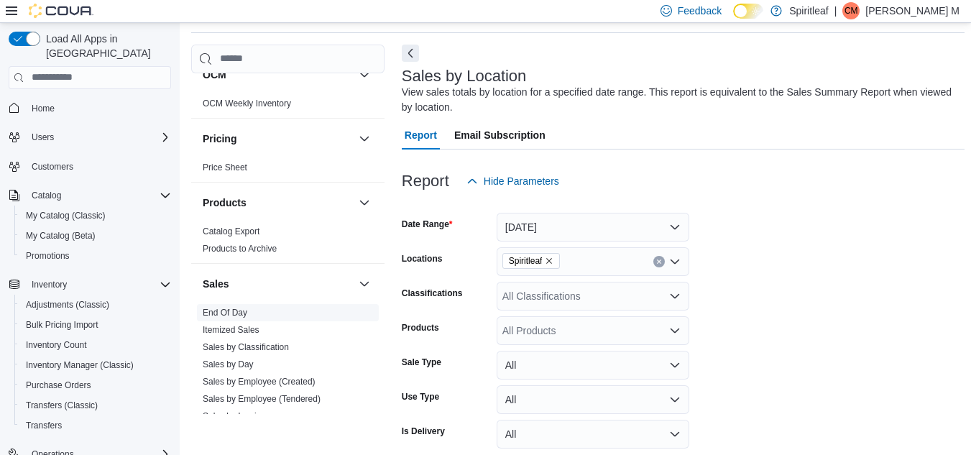
click at [243, 308] on link "End Of Day" at bounding box center [225, 313] width 45 height 10
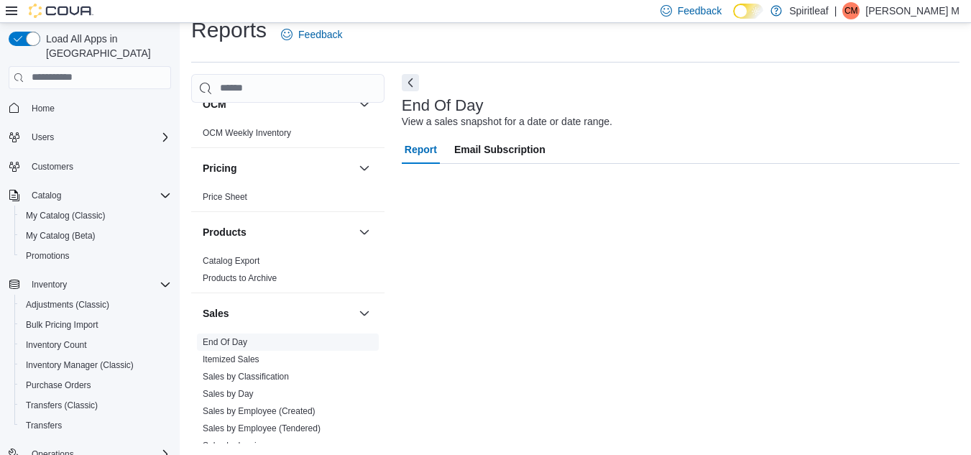
scroll to position [19, 0]
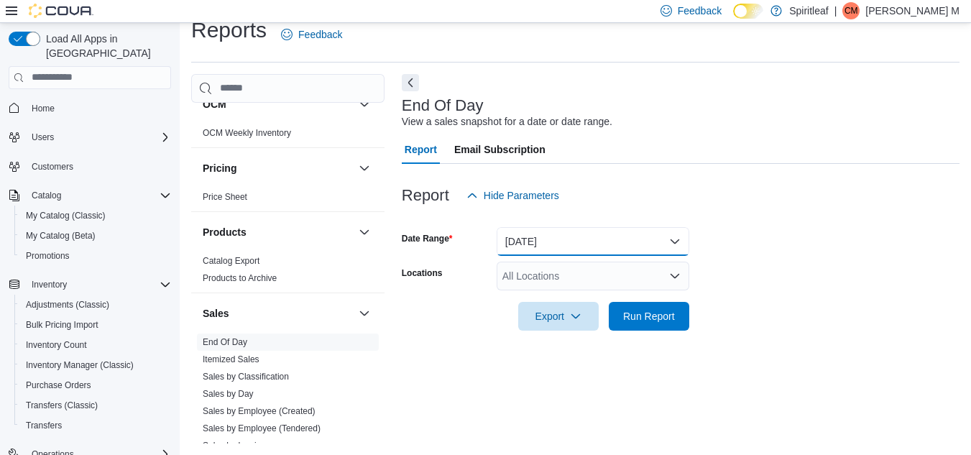
click at [591, 247] on button "Today" at bounding box center [593, 241] width 193 height 29
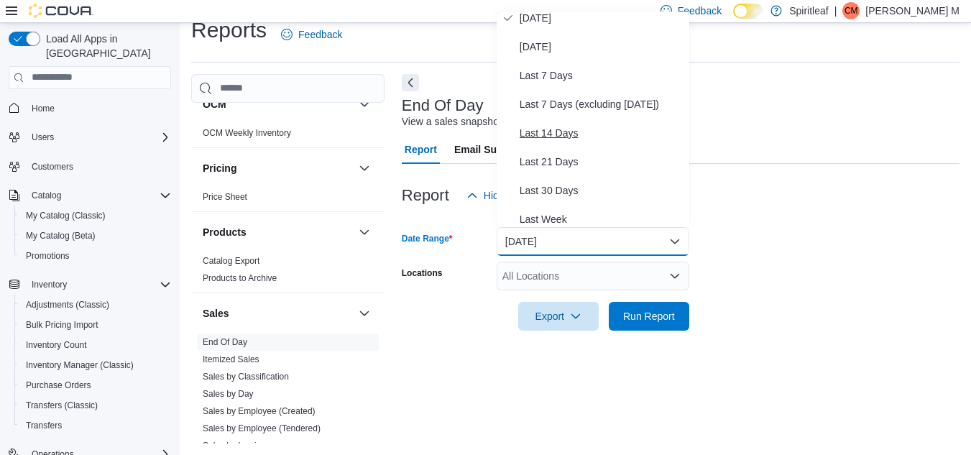
scroll to position [0, 0]
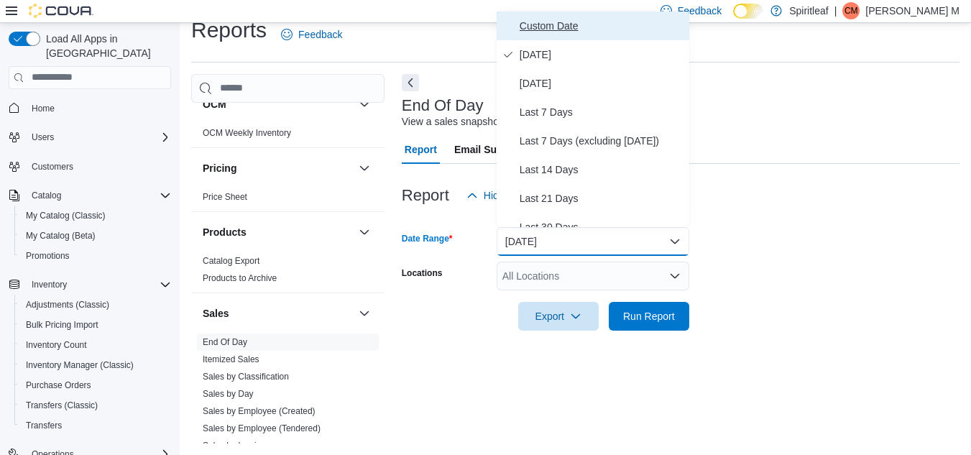
click at [579, 23] on span "Custom Date" at bounding box center [602, 25] width 164 height 17
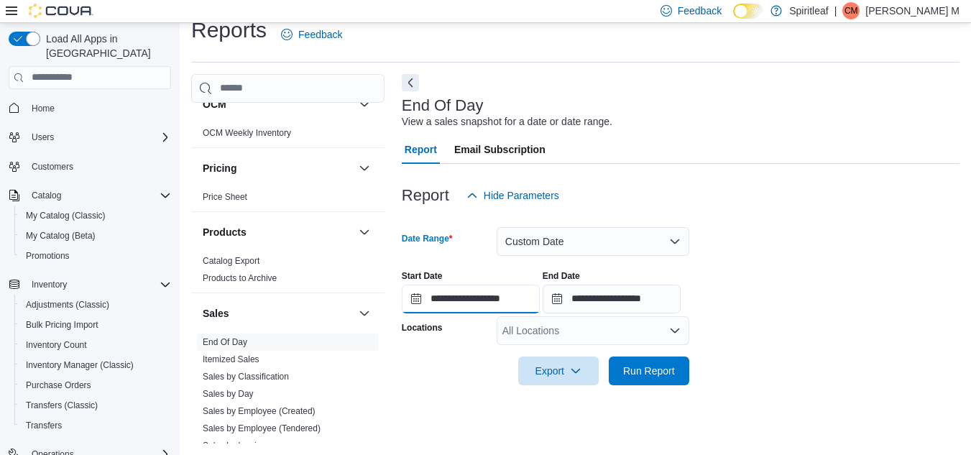
click at [515, 299] on input "**********" at bounding box center [471, 299] width 138 height 29
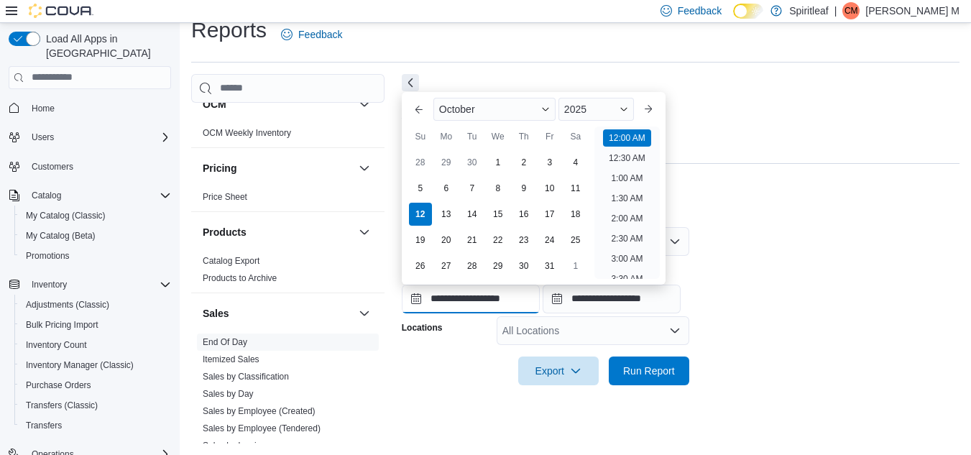
scroll to position [45, 0]
click at [544, 190] on div "10" at bounding box center [549, 187] width 25 height 25
type input "**********"
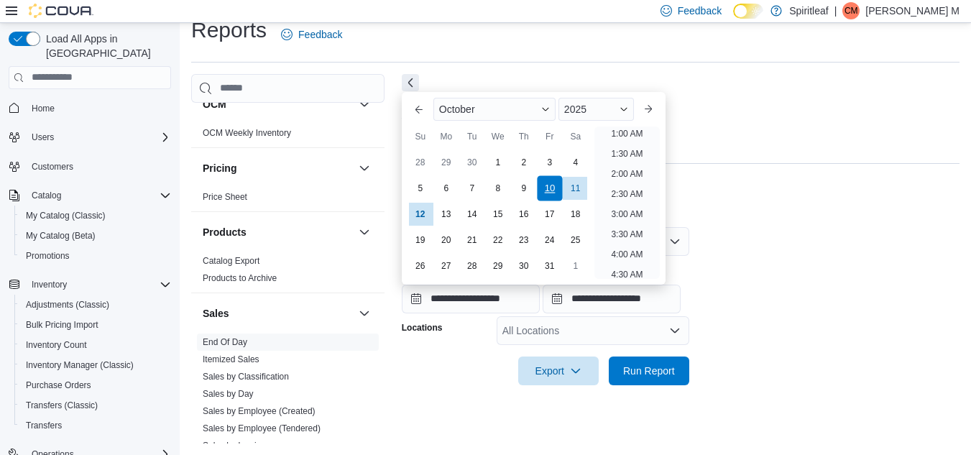
scroll to position [3, 0]
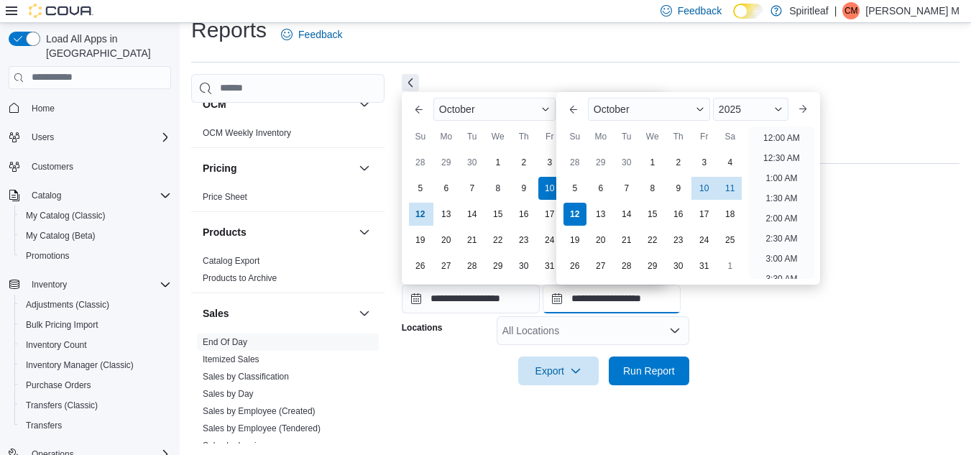
click at [613, 308] on input "**********" at bounding box center [612, 299] width 138 height 29
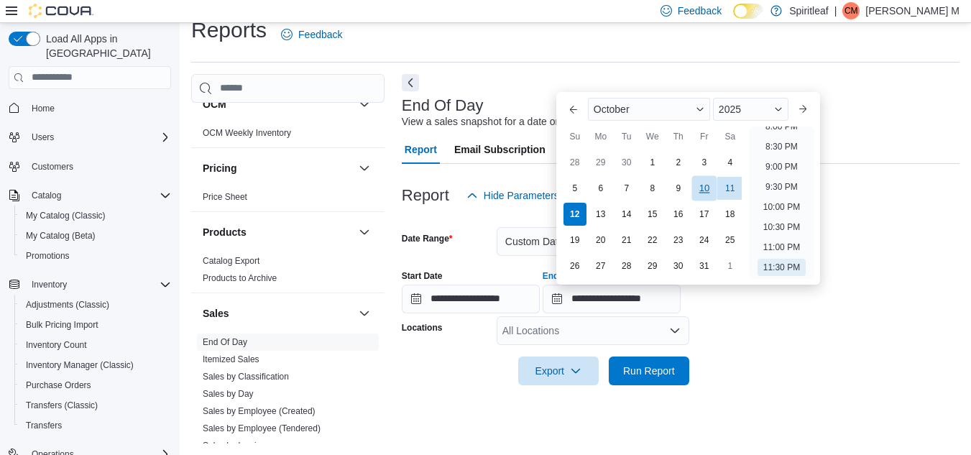
click at [706, 183] on div "10" at bounding box center [704, 187] width 25 height 25
type input "**********"
click at [611, 329] on div "All Locations" at bounding box center [593, 330] width 193 height 29
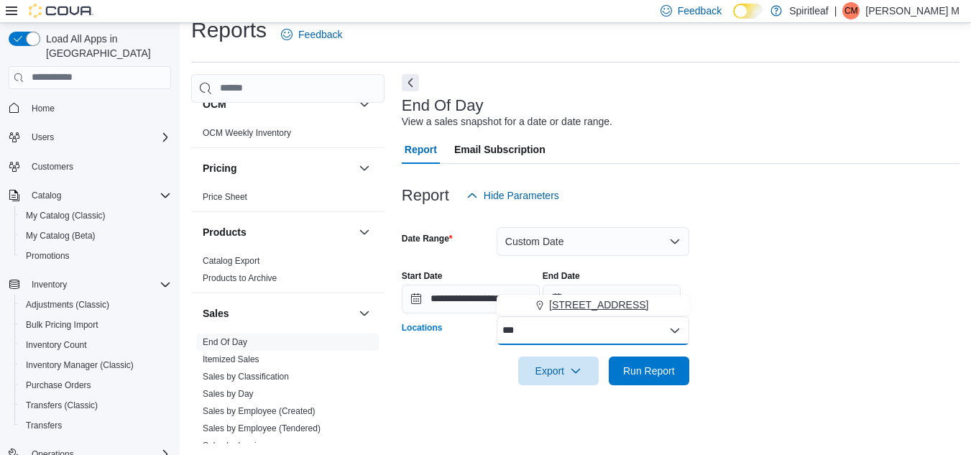
type input "***"
click at [609, 306] on span "[STREET_ADDRESS]" at bounding box center [598, 305] width 99 height 14
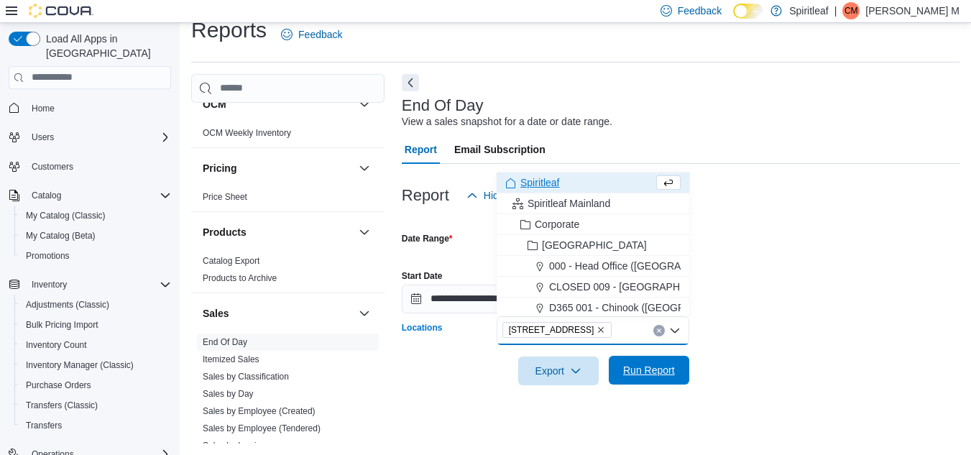
click at [626, 364] on span "Run Report" at bounding box center [649, 370] width 52 height 14
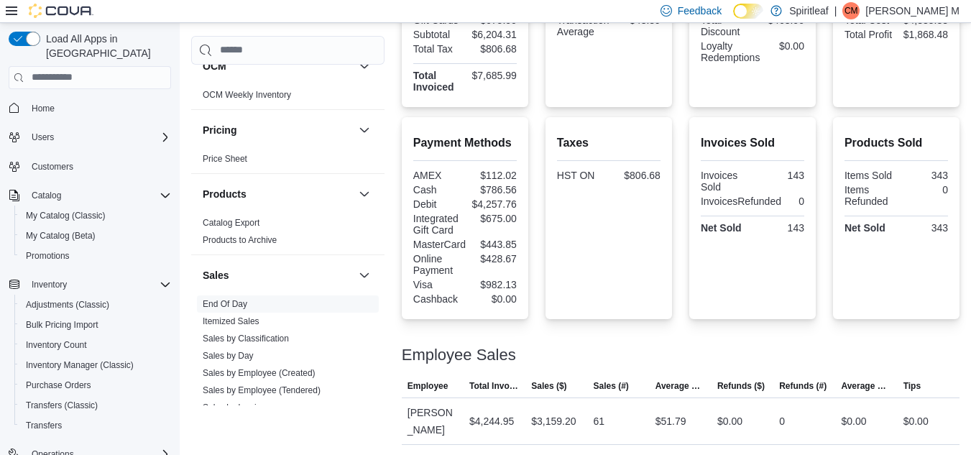
scroll to position [503, 0]
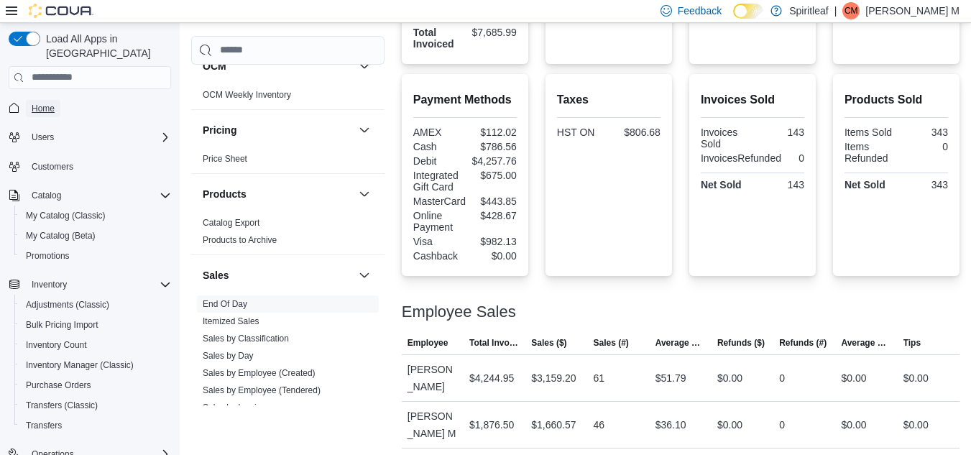
click at [37, 103] on span "Home" at bounding box center [43, 109] width 23 height 12
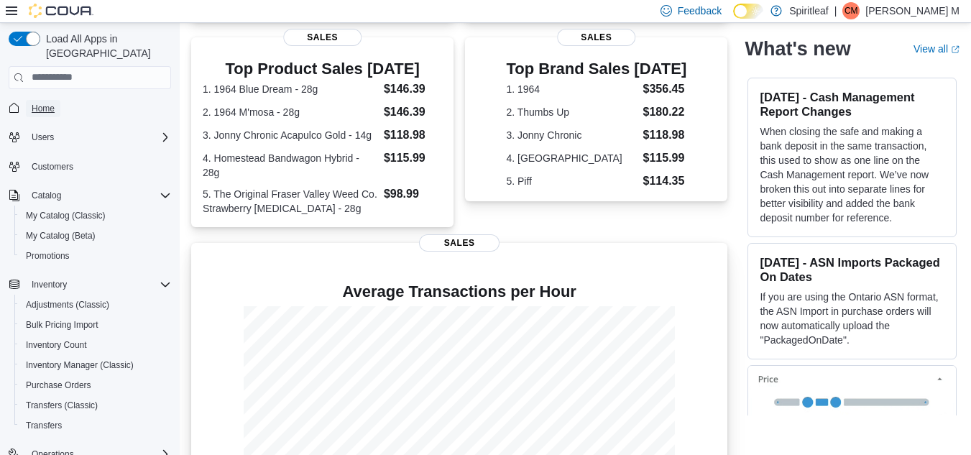
scroll to position [364, 0]
